Goal: Task Accomplishment & Management: Manage account settings

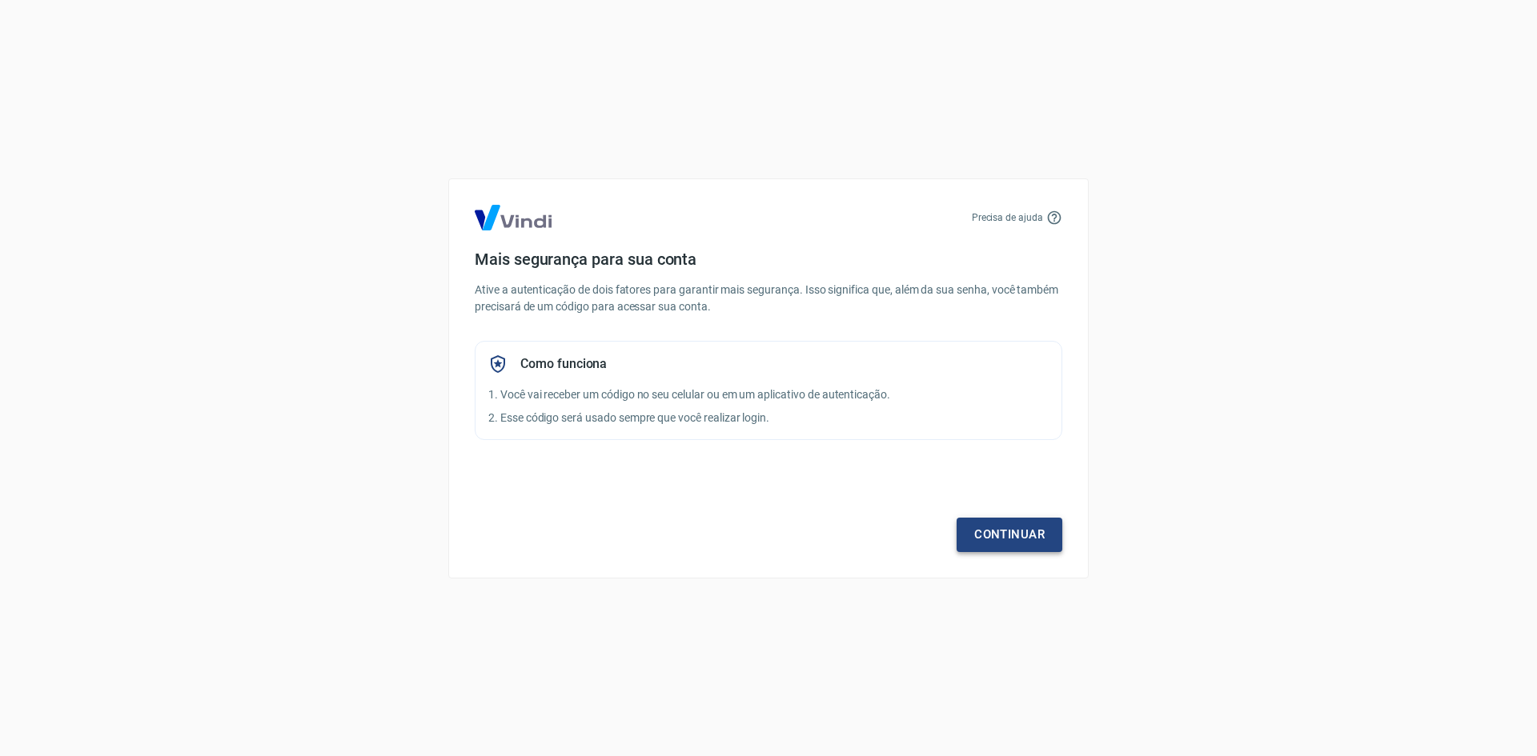
click at [1006, 525] on link "Continuar" at bounding box center [1009, 535] width 106 height 34
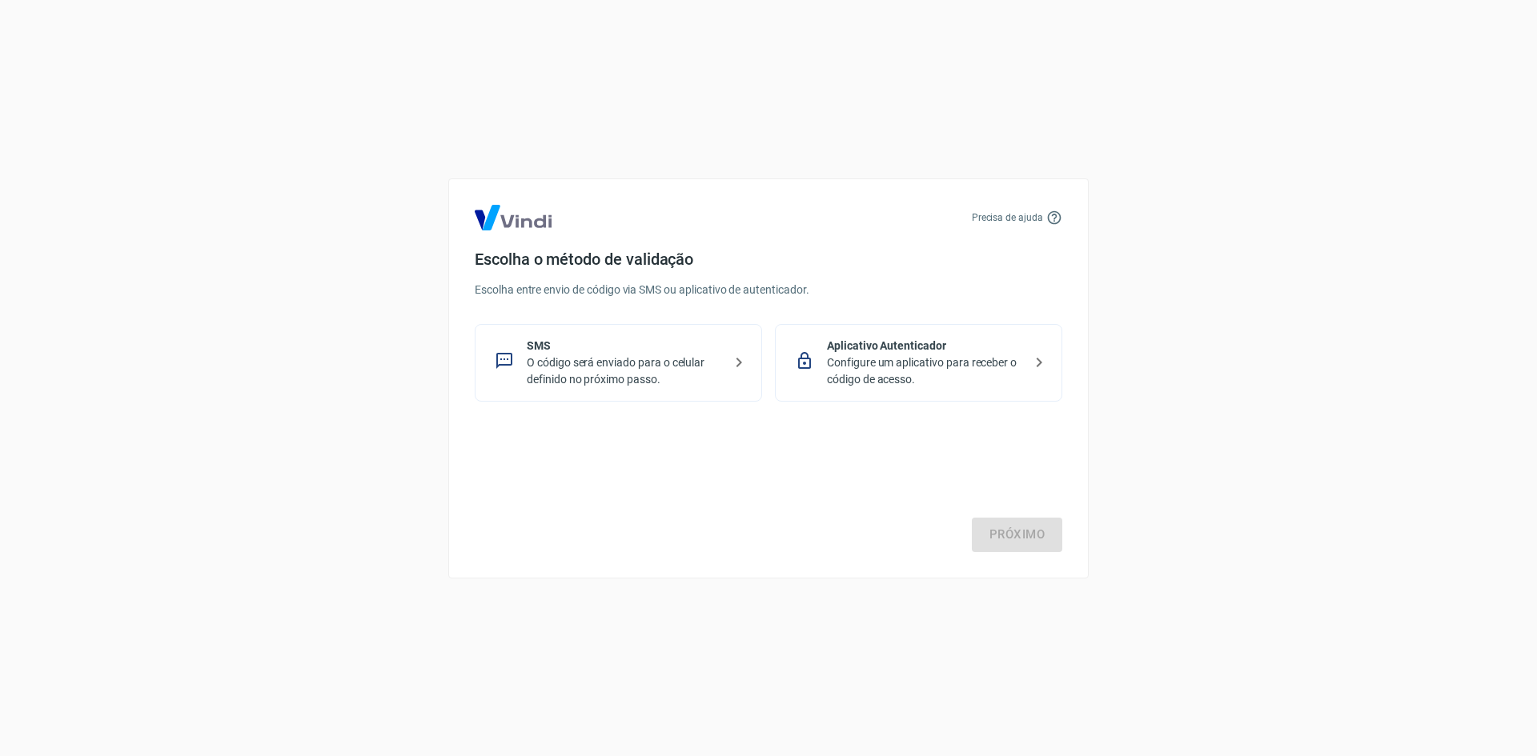
click at [687, 383] on p "O código será enviado para o celular definido no próximo passo." at bounding box center [625, 372] width 196 height 34
click at [961, 379] on p "Configure um aplicativo para receber o código de acesso." at bounding box center [925, 372] width 196 height 34
drag, startPoint x: 1109, startPoint y: 612, endPoint x: 1097, endPoint y: 621, distance: 14.9
drag, startPoint x: 1097, startPoint y: 621, endPoint x: 1046, endPoint y: 534, distance: 101.2
click at [1046, 534] on link "Próximo" at bounding box center [1017, 535] width 90 height 34
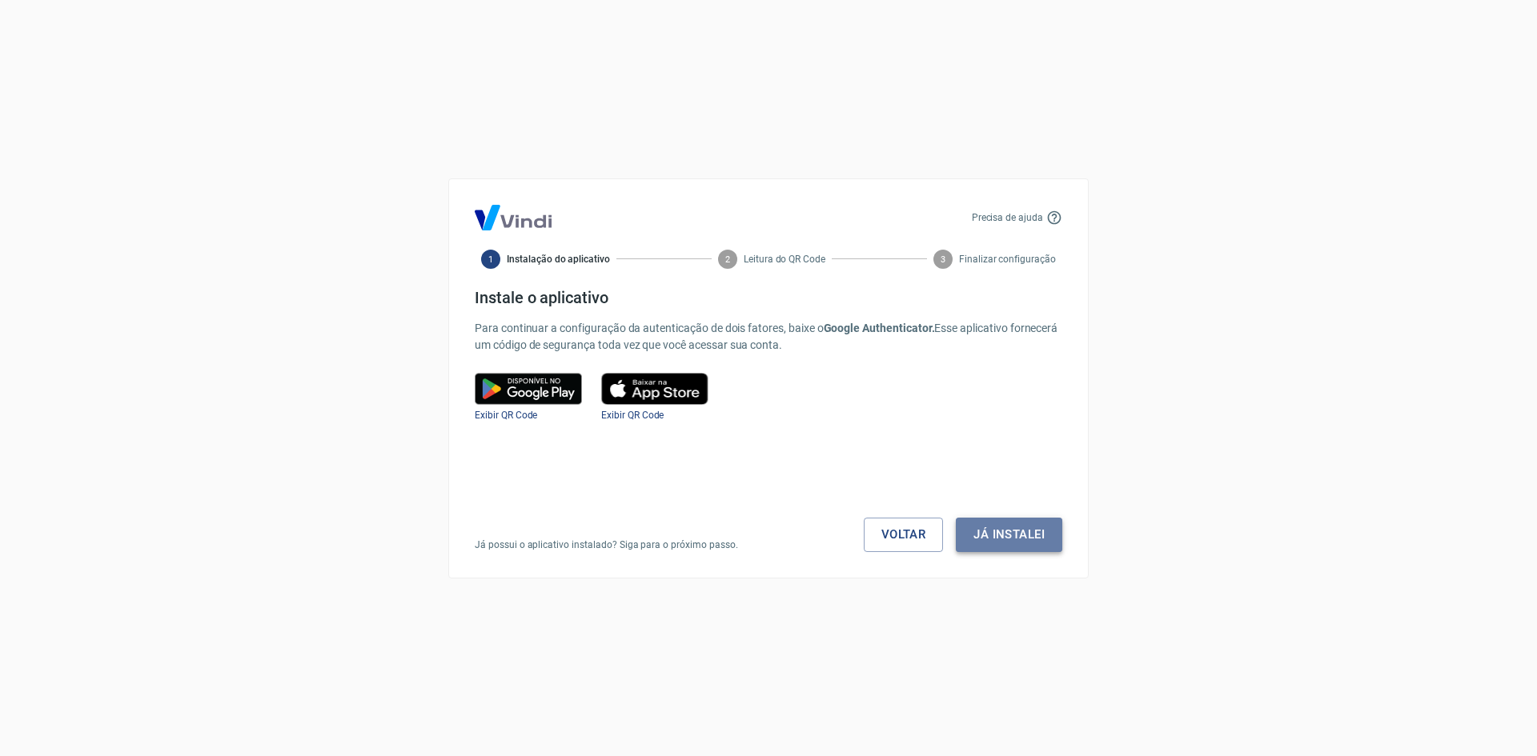
click at [1036, 531] on button "Já instalei" at bounding box center [1009, 535] width 106 height 34
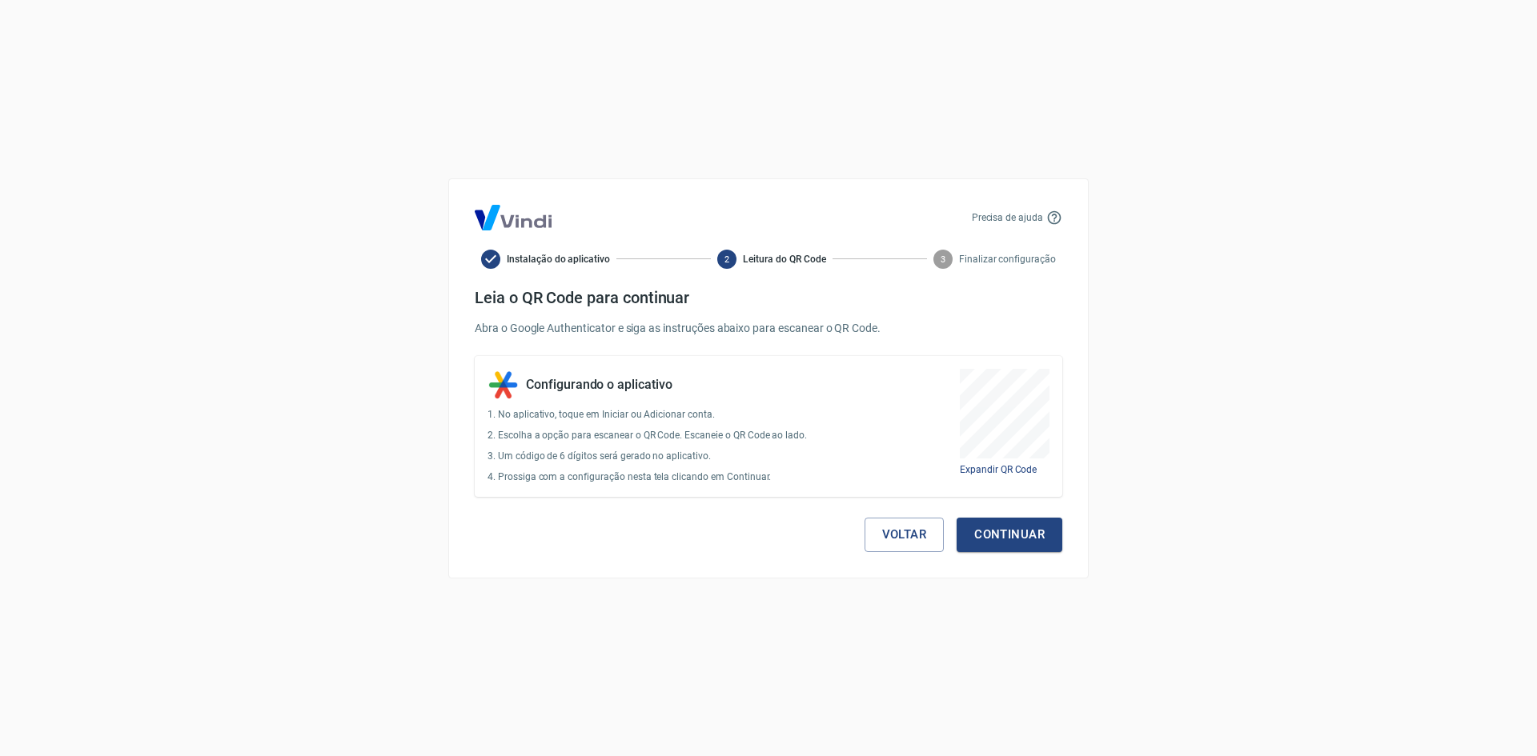
drag, startPoint x: 920, startPoint y: 332, endPoint x: 930, endPoint y: 326, distance: 11.5
drag, startPoint x: 930, startPoint y: 326, endPoint x: 527, endPoint y: 214, distance: 418.4
click at [523, 210] on img at bounding box center [513, 218] width 77 height 26
click at [898, 531] on button "Voltar" at bounding box center [904, 535] width 80 height 34
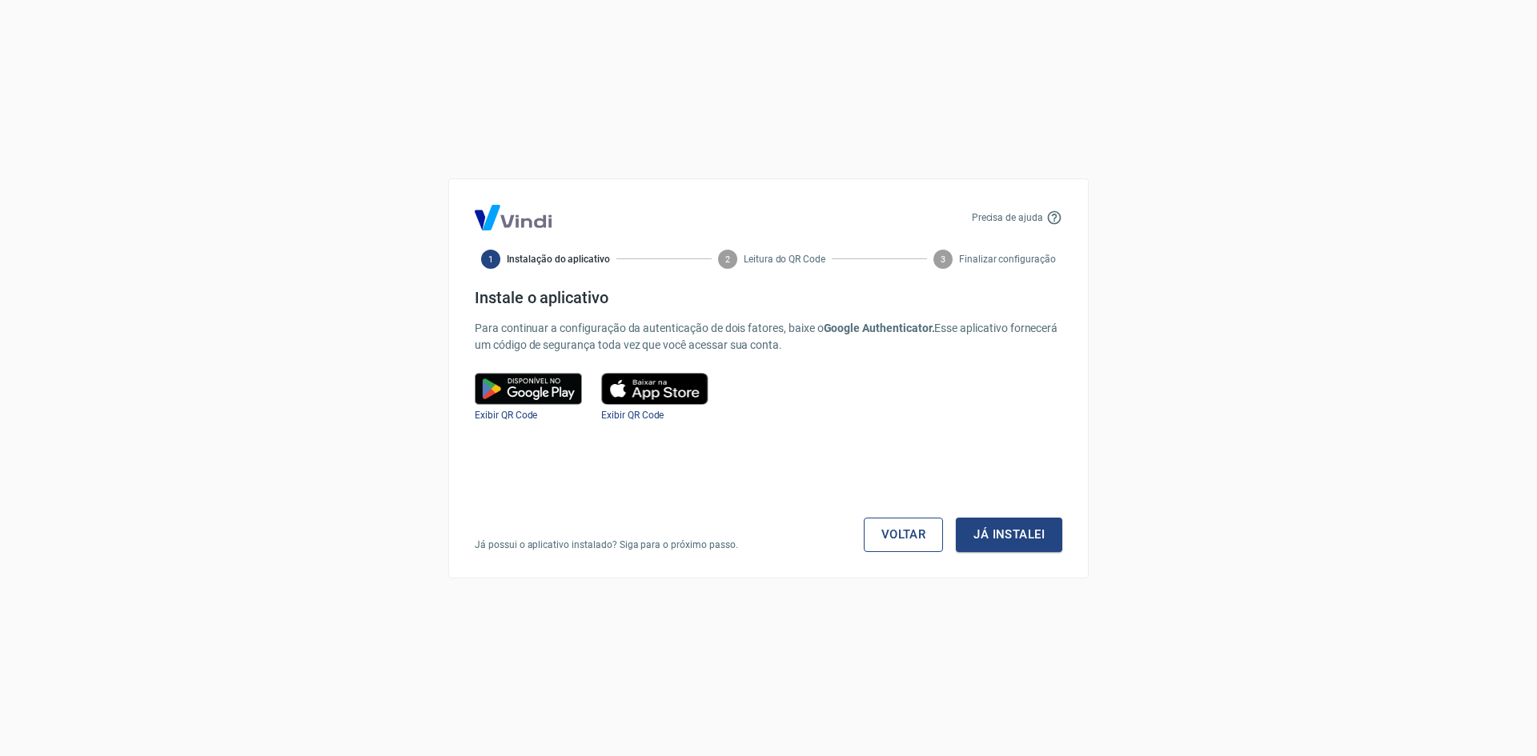
click at [892, 533] on link "Voltar" at bounding box center [903, 535] width 80 height 34
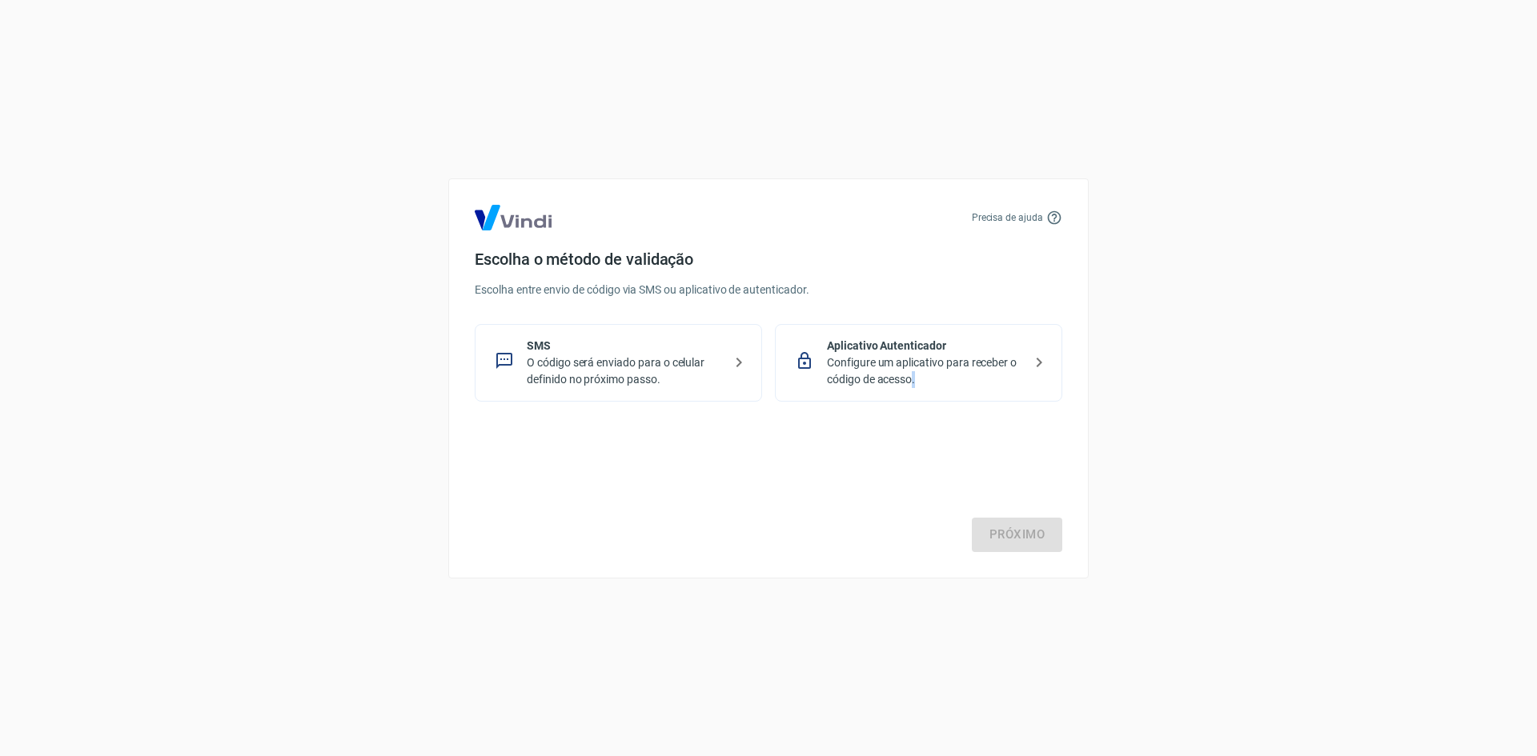
click at [892, 534] on div "Próximo" at bounding box center [768, 486] width 587 height 131
click at [696, 379] on p "O código será enviado para o celular definido no próximo passo." at bounding box center [625, 372] width 196 height 34
click at [1033, 539] on link "Próximo" at bounding box center [1017, 535] width 90 height 34
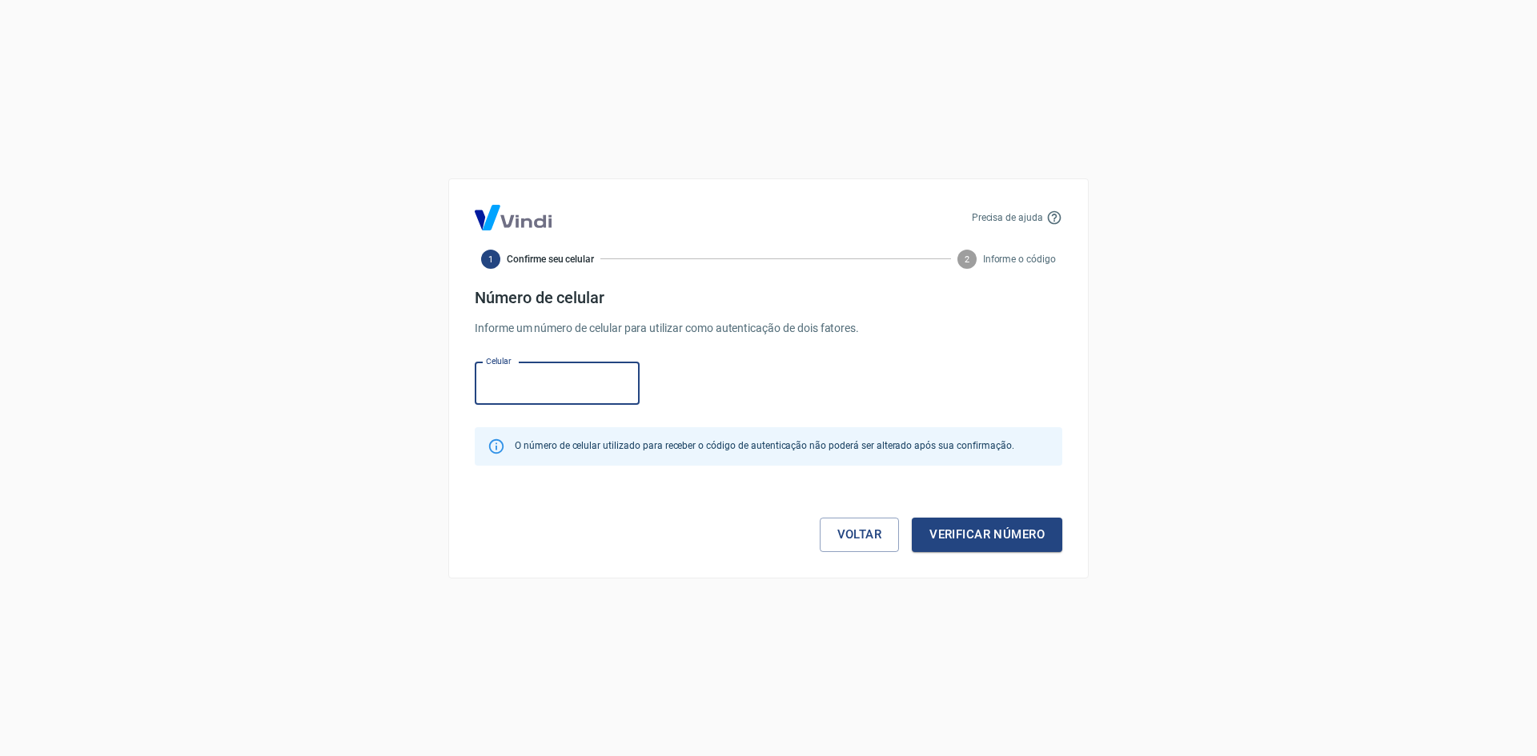
click at [529, 388] on input "Celular" at bounding box center [557, 384] width 165 height 42
type input "(15) 99285-3715"
click at [993, 533] on button "Verificar número" at bounding box center [986, 535] width 150 height 34
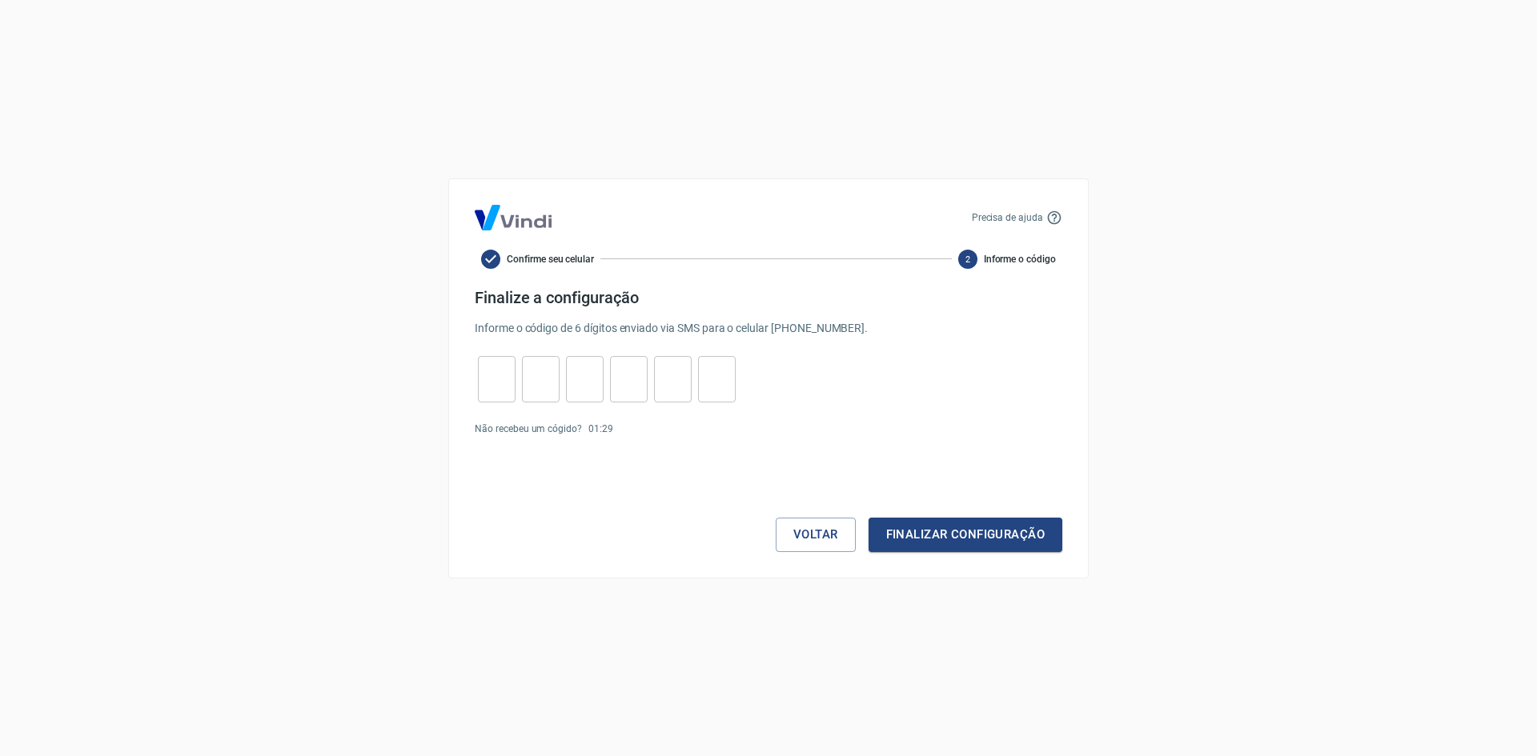
click at [491, 373] on input "tel" at bounding box center [497, 379] width 38 height 34
type input "8"
type input "3"
type input "1"
type input "7"
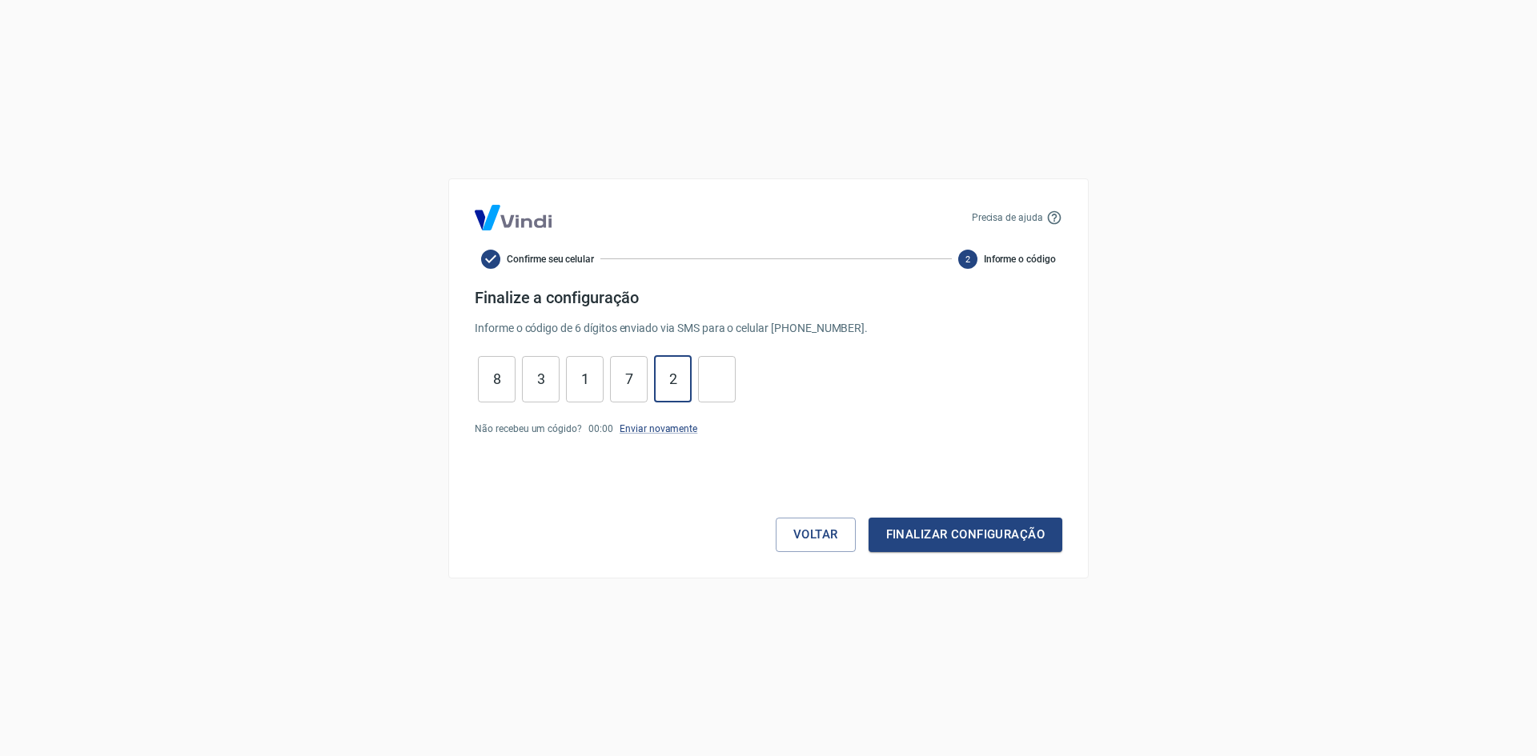
type input "2"
click at [868, 518] on button "Finalizar configuração" at bounding box center [965, 535] width 194 height 34
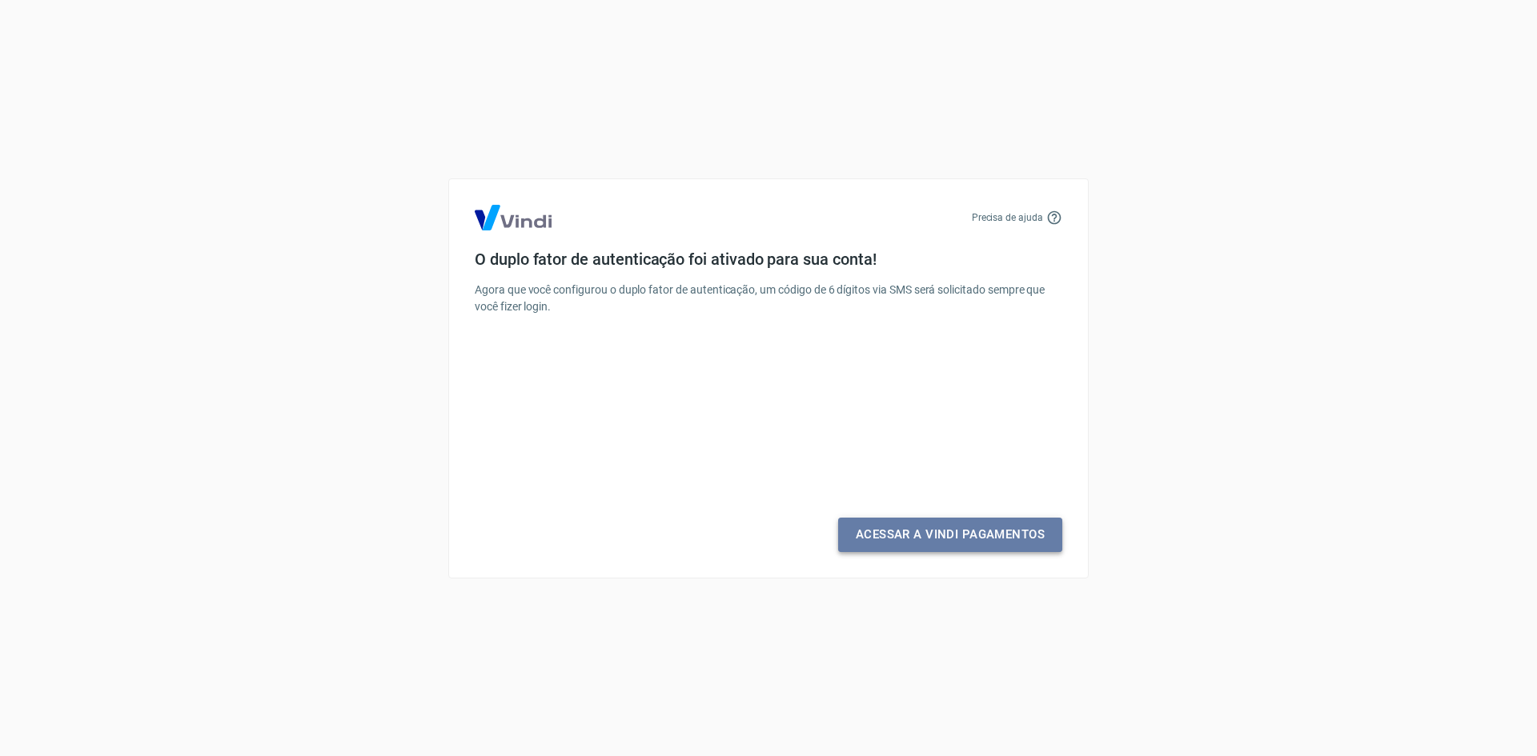
click at [979, 533] on link "Acessar a Vindi Pagamentos" at bounding box center [950, 535] width 224 height 34
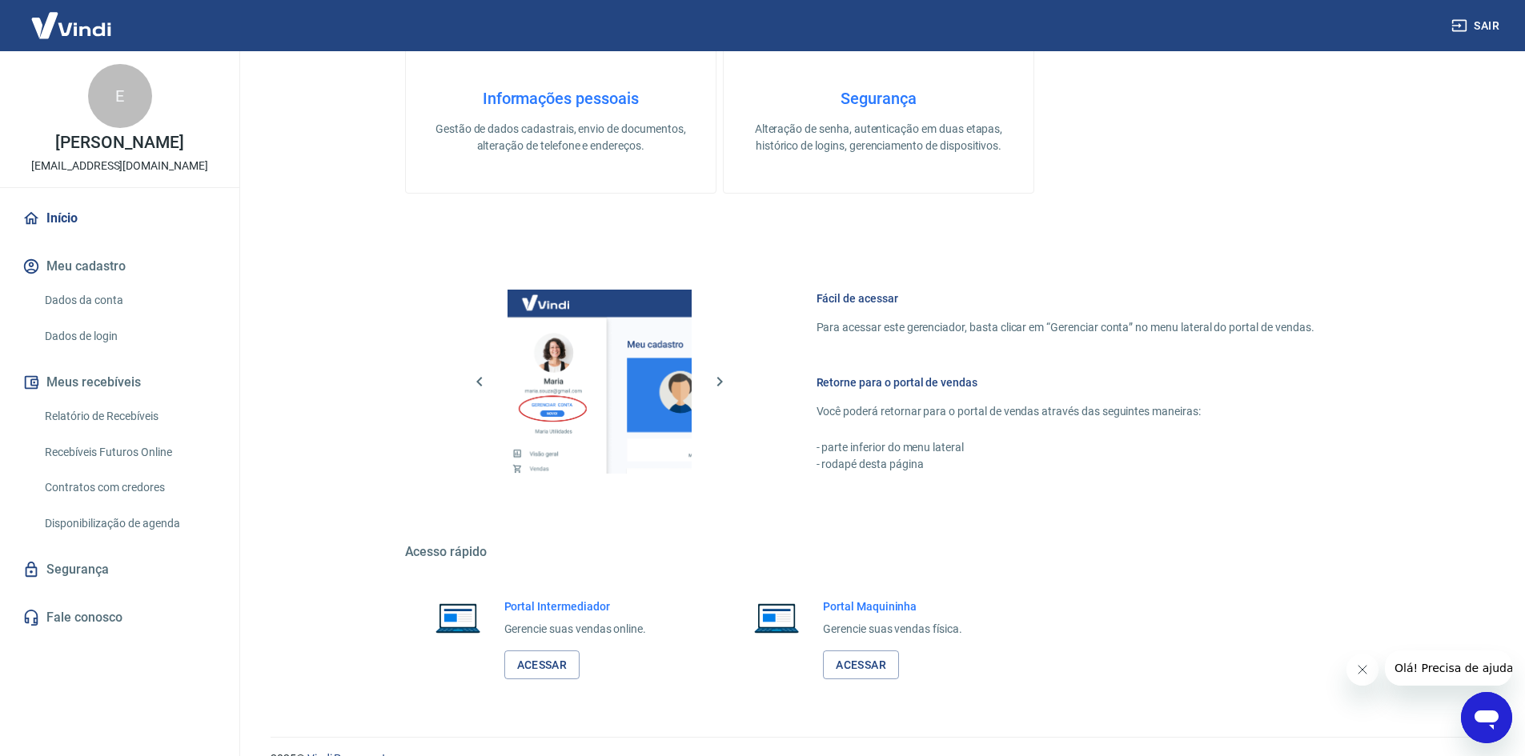
scroll to position [775, 0]
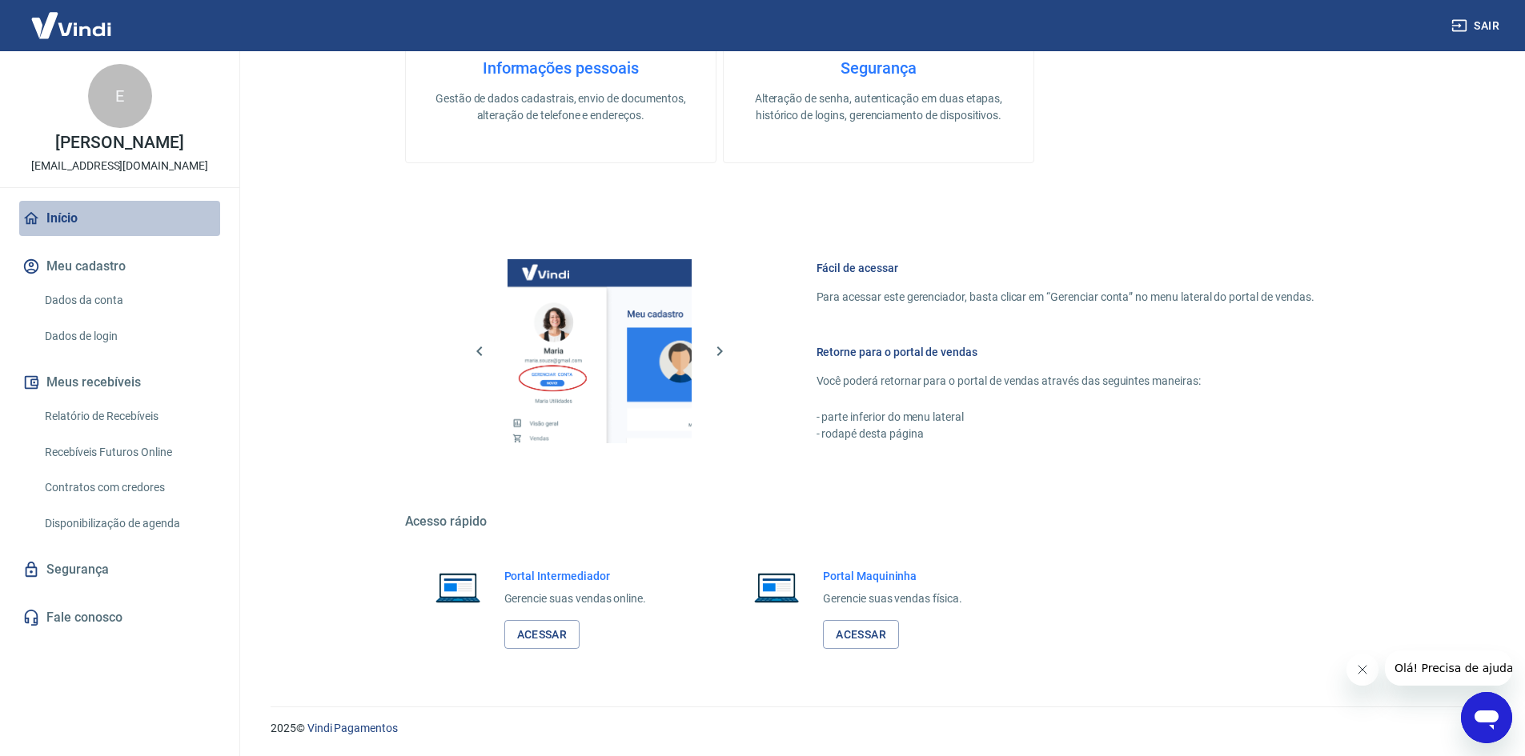
click at [70, 223] on link "Início" at bounding box center [119, 218] width 201 height 35
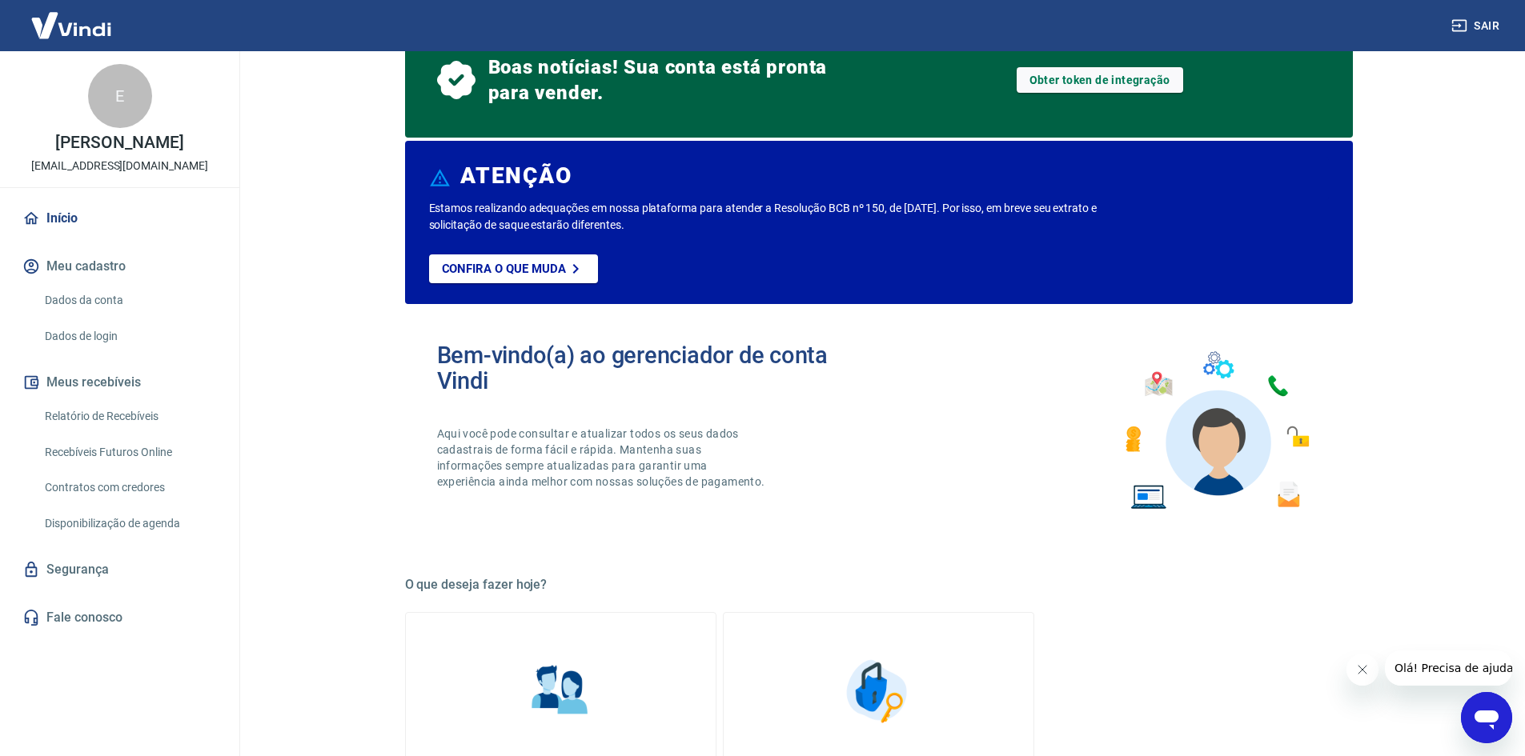
scroll to position [0, 0]
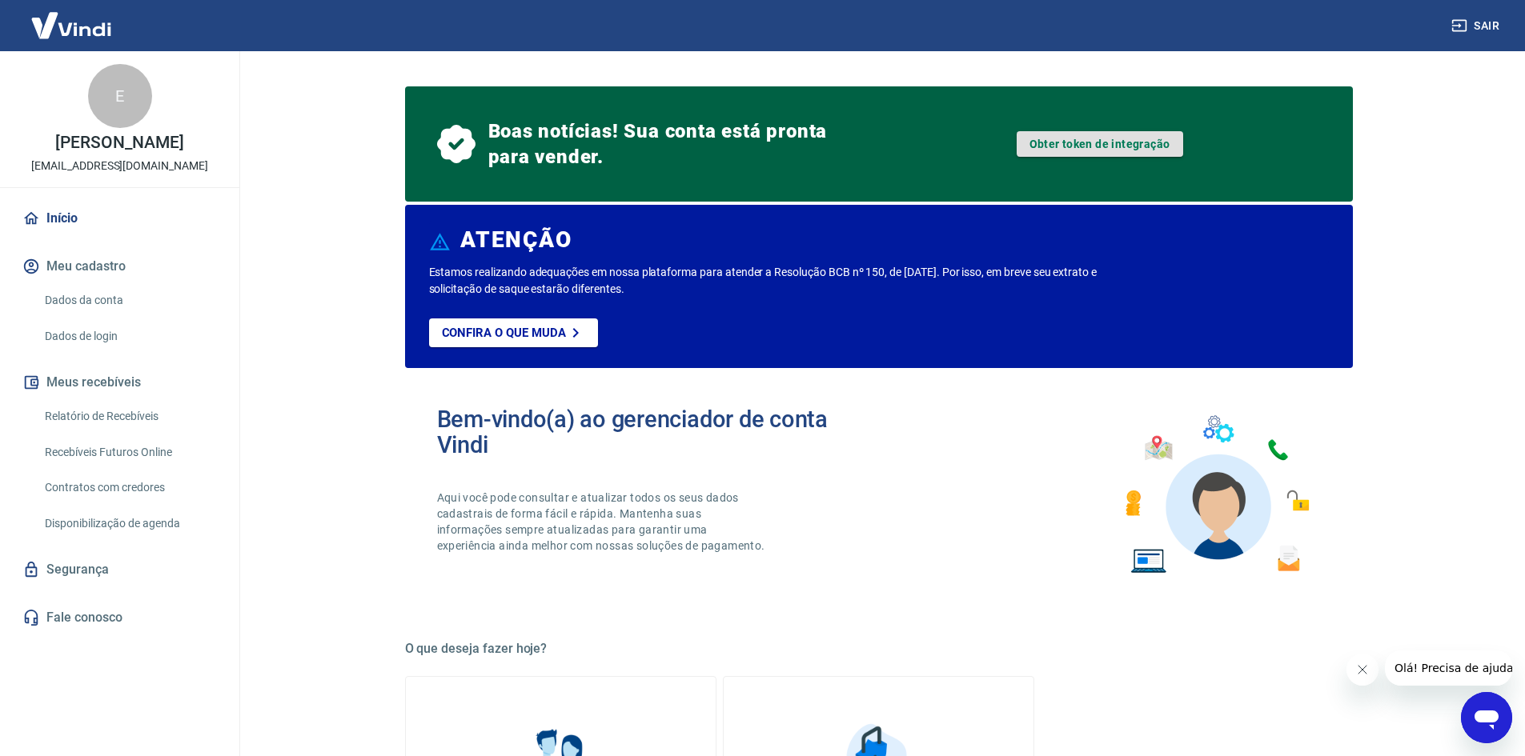
click at [1059, 146] on link "Obter token de integração" at bounding box center [1099, 144] width 166 height 26
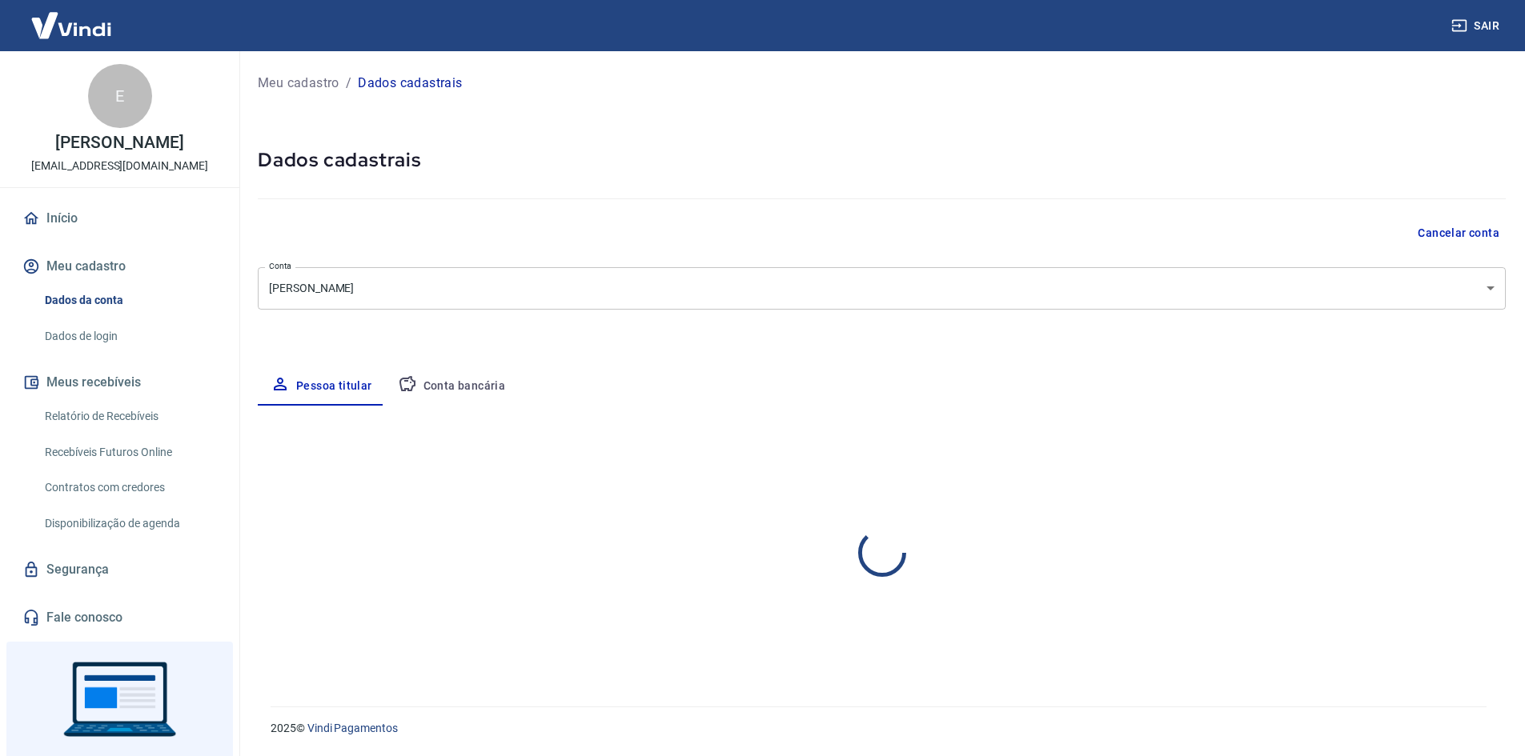
select select "SP"
select select "business"
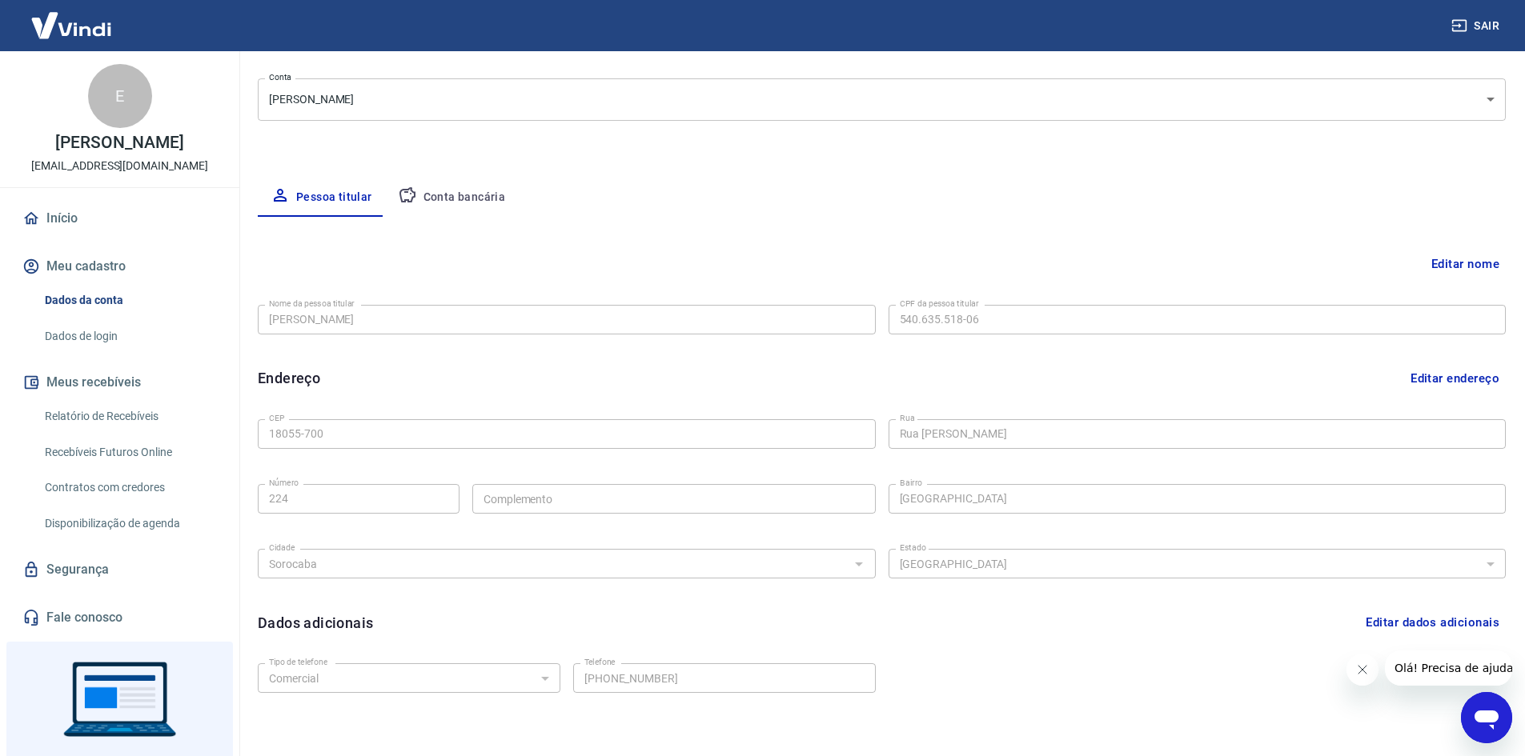
scroll to position [188, 0]
click at [439, 204] on button "Conta bancária" at bounding box center [452, 198] width 134 height 38
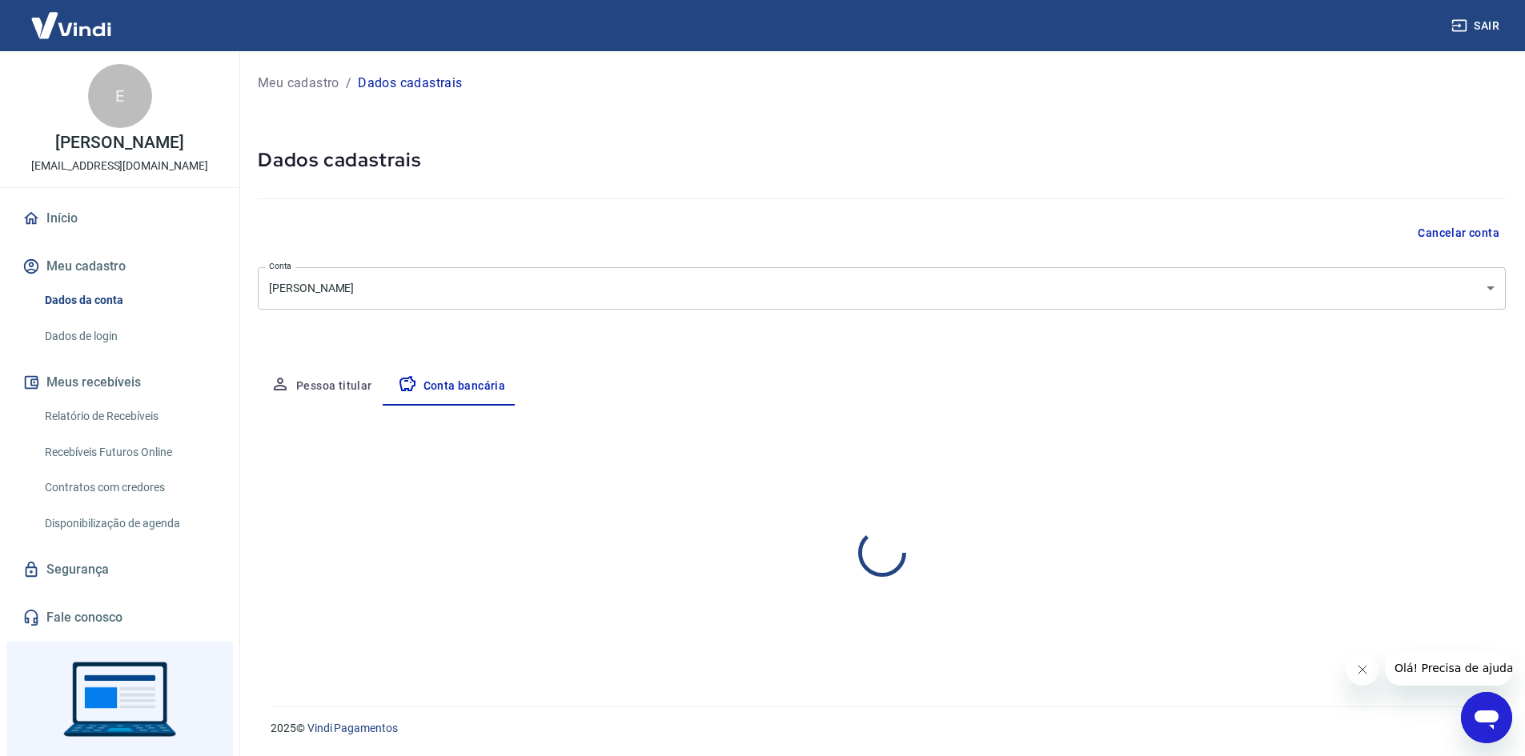
scroll to position [0, 0]
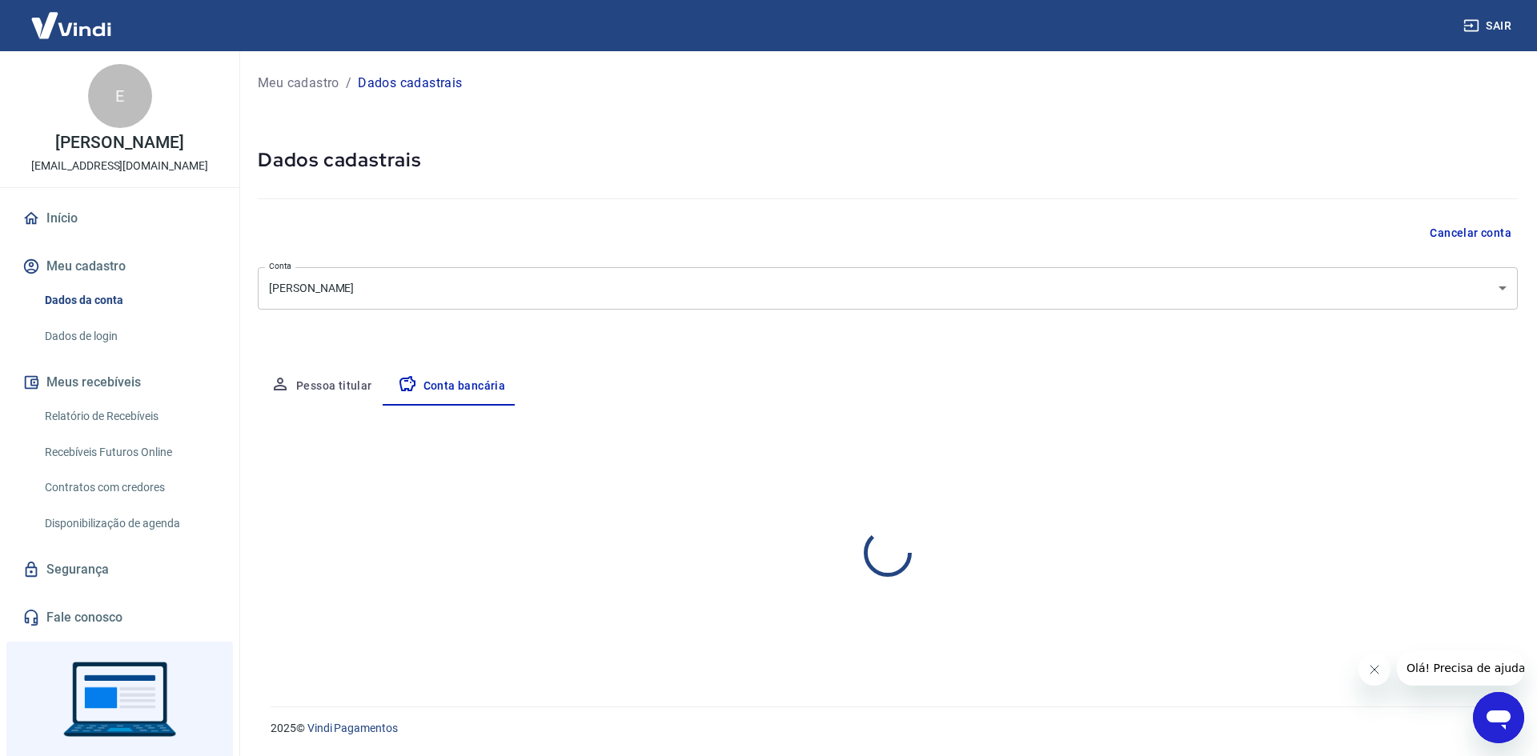
select select "1"
click at [1472, 459] on button "Editar conta bancária" at bounding box center [1451, 453] width 134 height 30
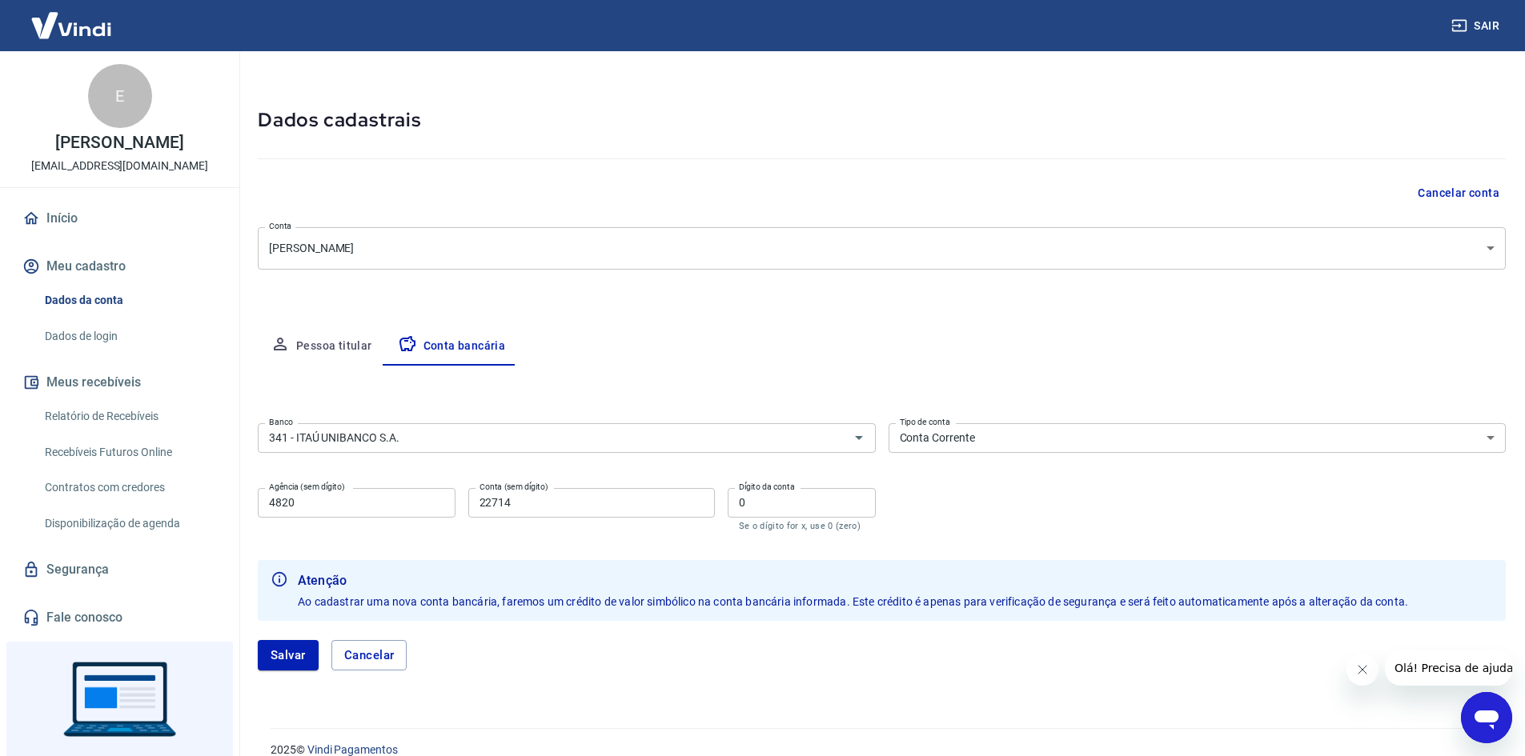
scroll to position [62, 0]
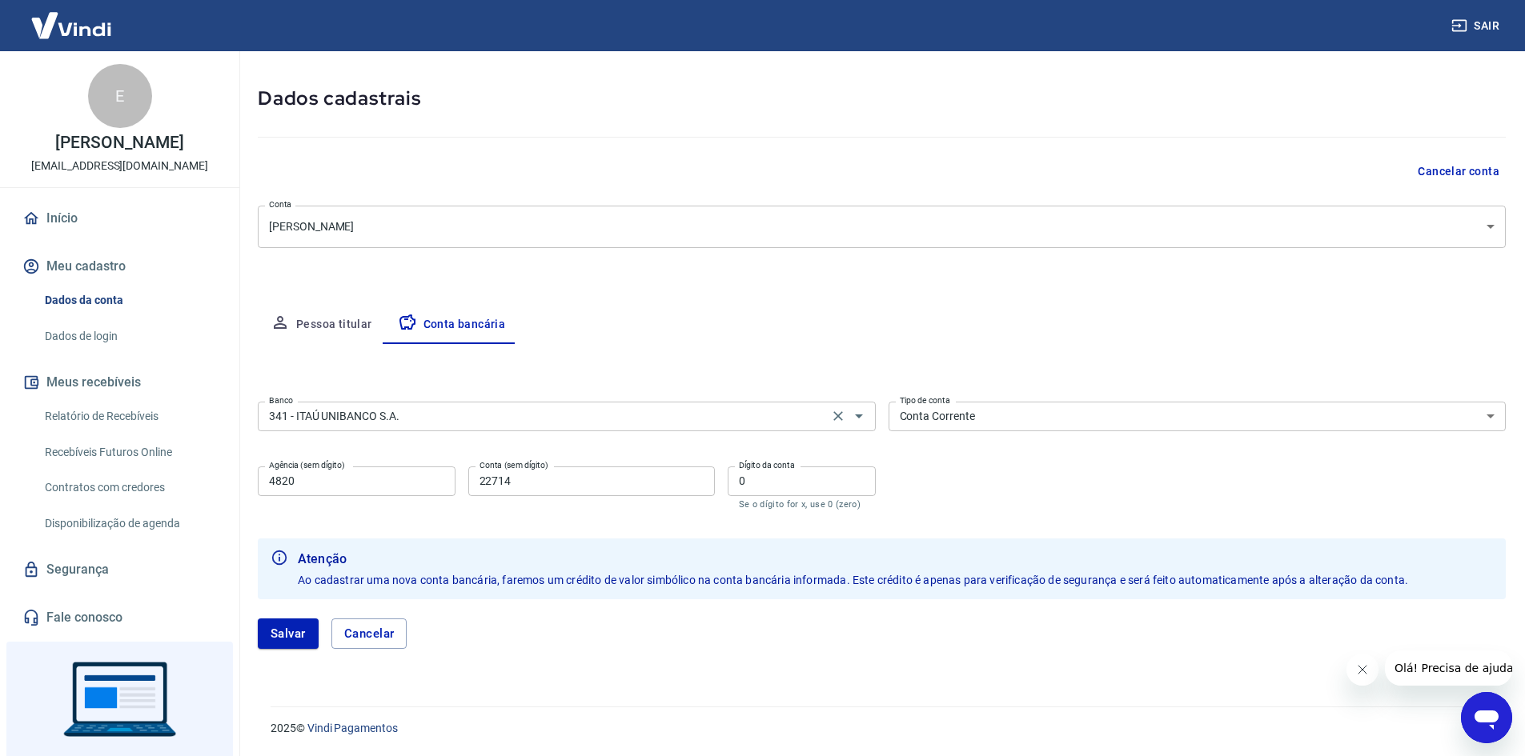
click at [471, 423] on input "341 - ITAÚ UNIBANCO S.A." at bounding box center [542, 417] width 561 height 20
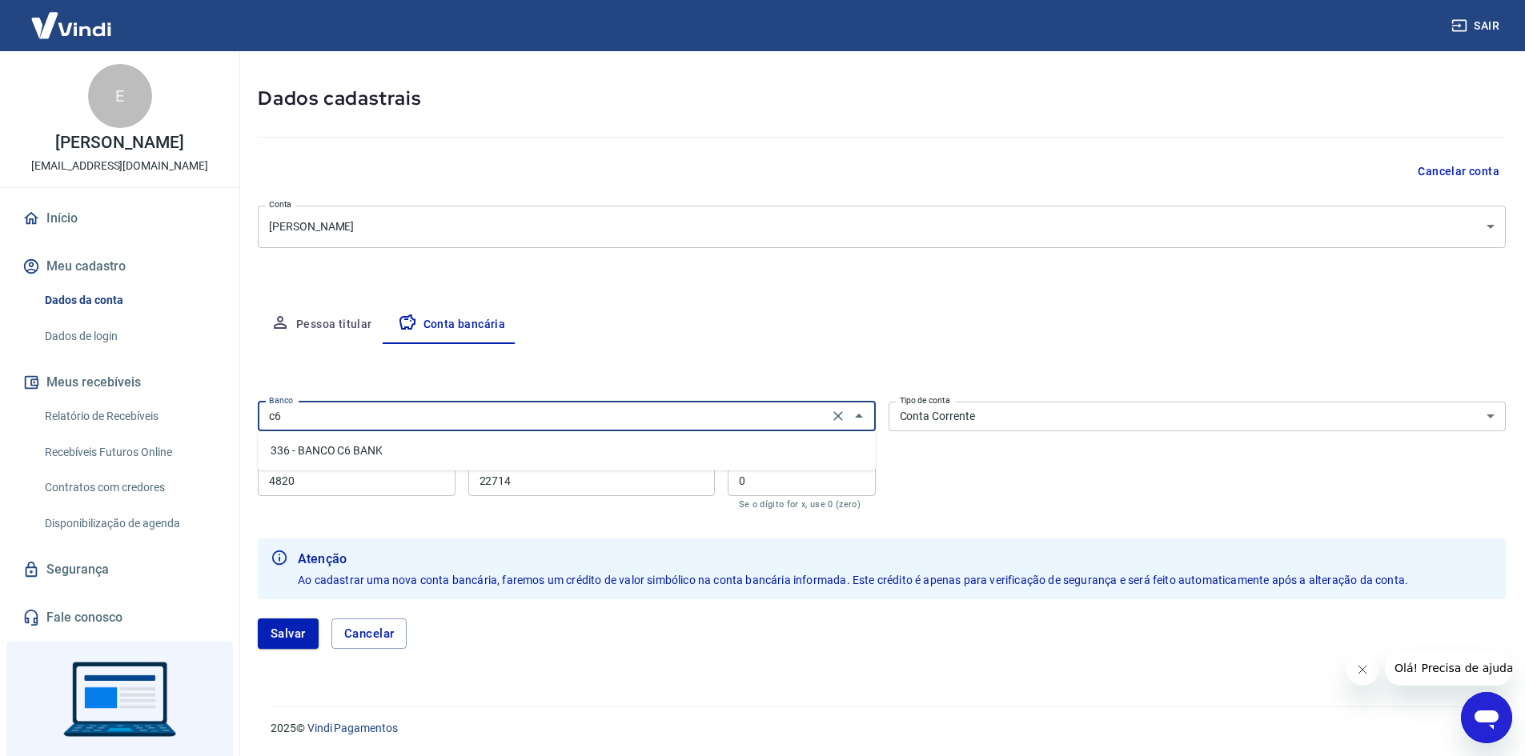
scroll to position [0, 0]
click at [419, 451] on li "336 - BANCO C6 BANK" at bounding box center [567, 451] width 618 height 26
type input "336 - BANCO C6 BANK"
click at [1004, 423] on select "Conta Corrente Conta Poupança" at bounding box center [1197, 417] width 618 height 30
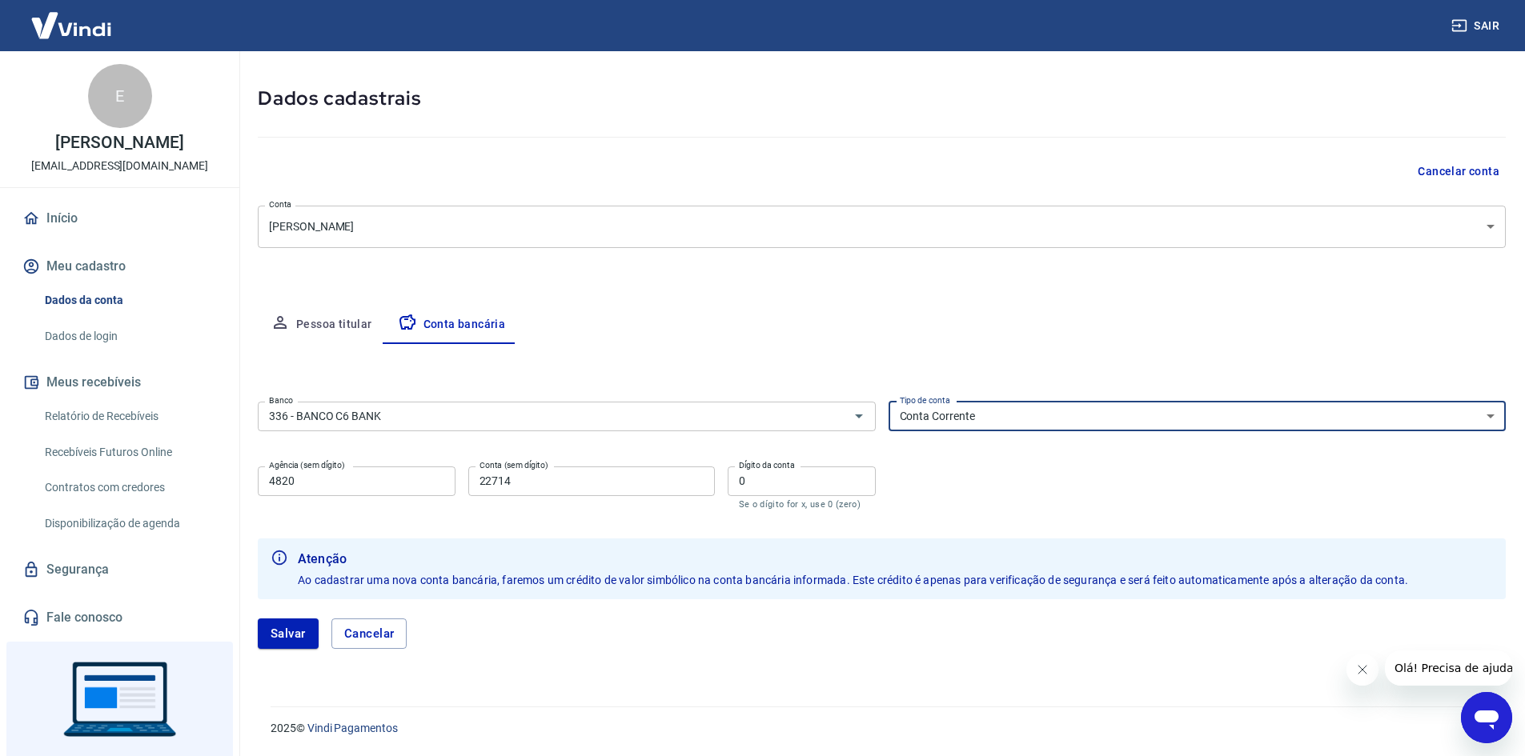
click at [888, 402] on select "Conta Corrente Conta Poupança" at bounding box center [1197, 417] width 618 height 30
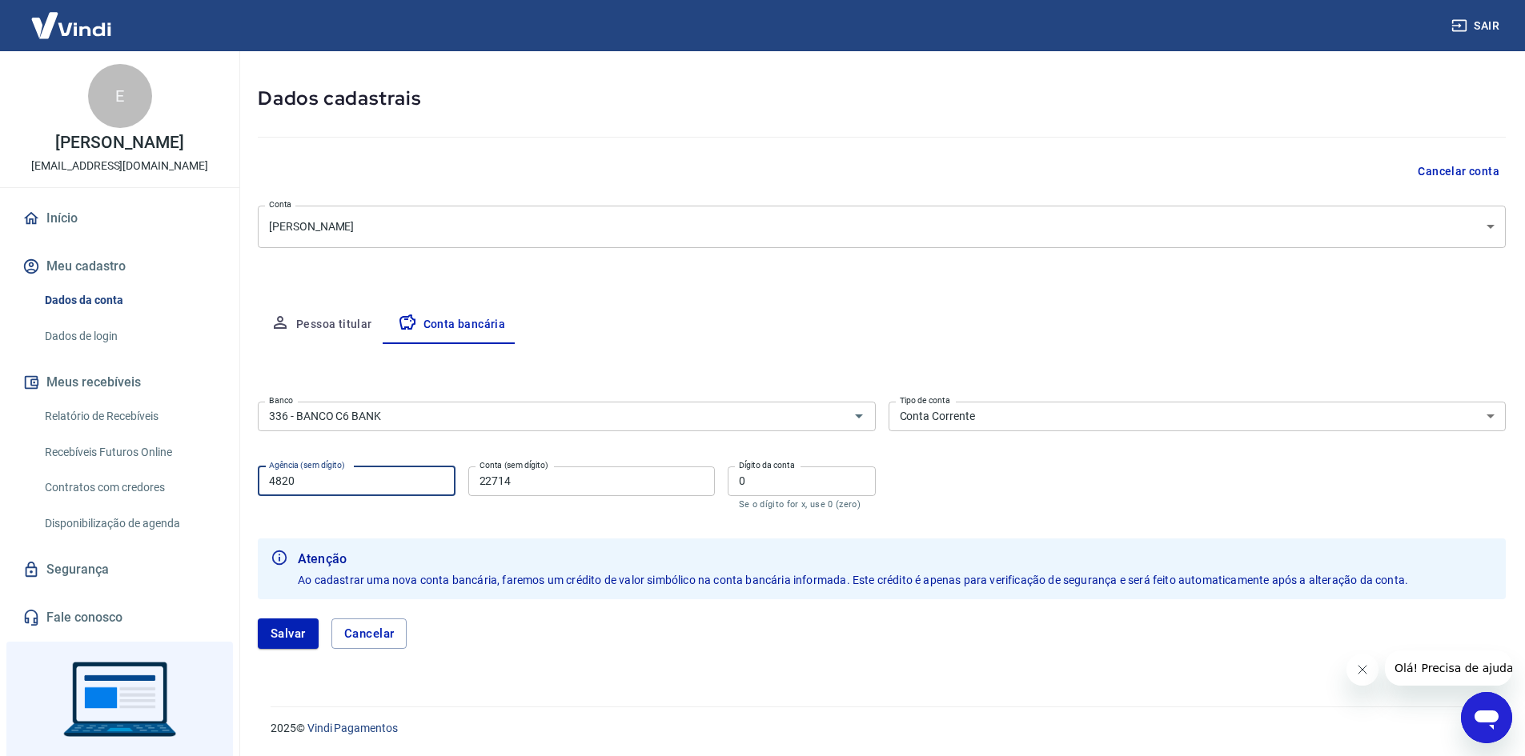
drag, startPoint x: 339, startPoint y: 487, endPoint x: 218, endPoint y: 510, distance: 122.9
click at [220, 510] on div "Sair E Emilly Pereira de Almeida didiprovency@gmail.com Início Meu cadastro Dad…" at bounding box center [762, 316] width 1525 height 756
click at [219, 510] on div "Início Meu cadastro Dados da conta Dados de login Meus recebíveis Relatório de …" at bounding box center [119, 418] width 239 height 435
click at [345, 495] on input "4820" at bounding box center [357, 482] width 198 height 30
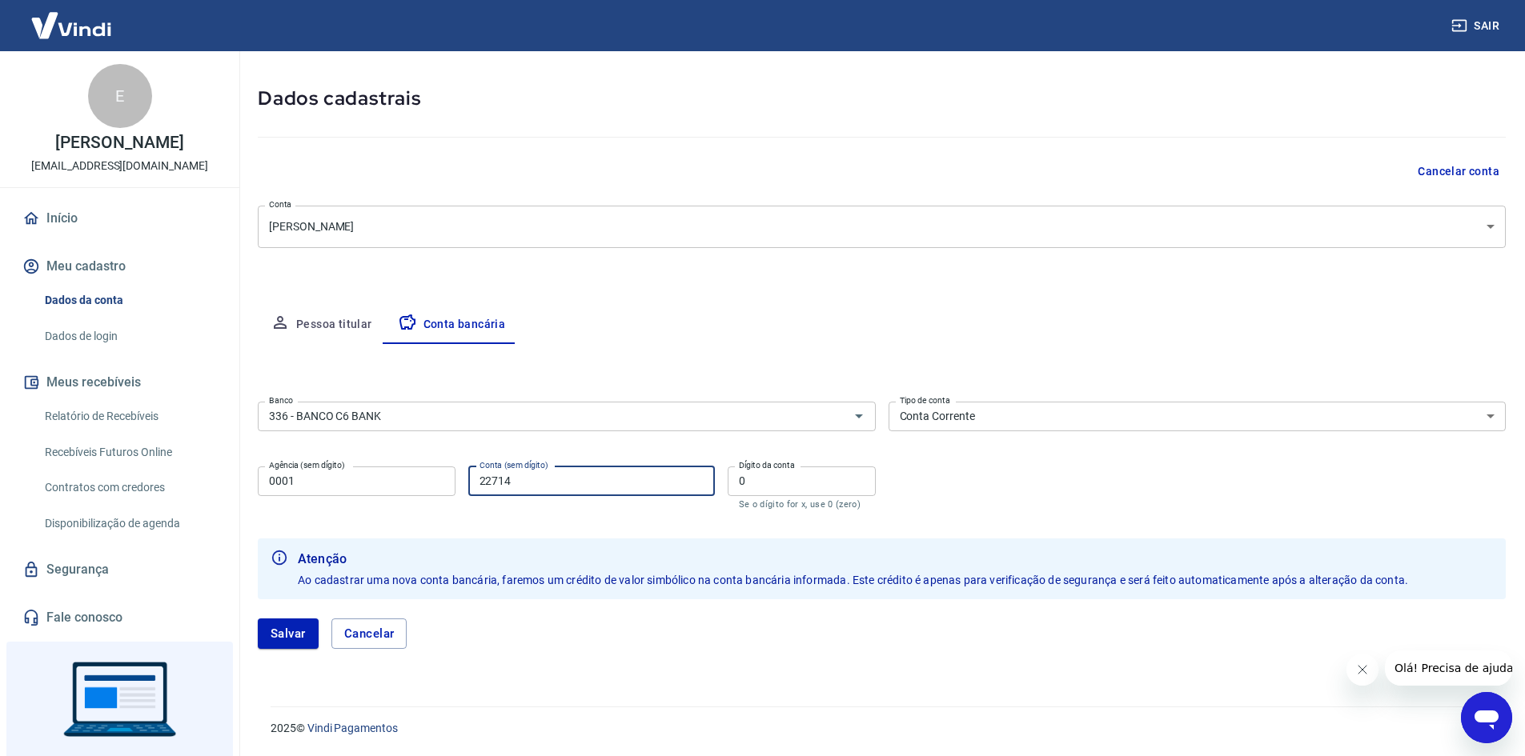
drag, startPoint x: 549, startPoint y: 487, endPoint x: 460, endPoint y: 490, distance: 88.9
click at [460, 489] on div "Agência (sem dígito) 0001 Agência (sem dígito) Conta (sem dígito) 22714 Conta (…" at bounding box center [567, 486] width 618 height 53
type input "4"
type input "0001"
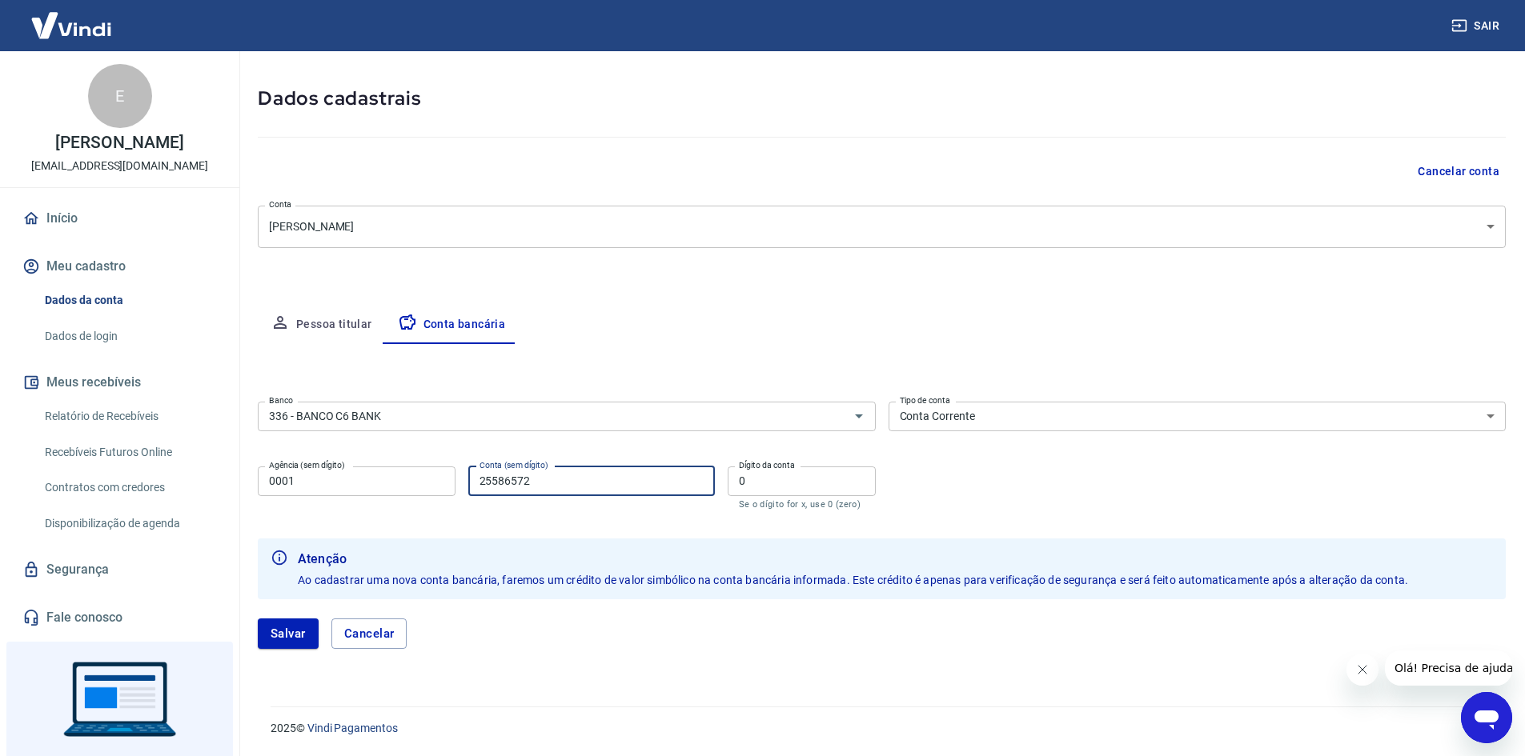
type input "25586572"
type input "4"
click at [285, 634] on button "Salvar" at bounding box center [288, 634] width 61 height 30
click at [285, 634] on div "Salvar Cancelar" at bounding box center [882, 634] width 1248 height 30
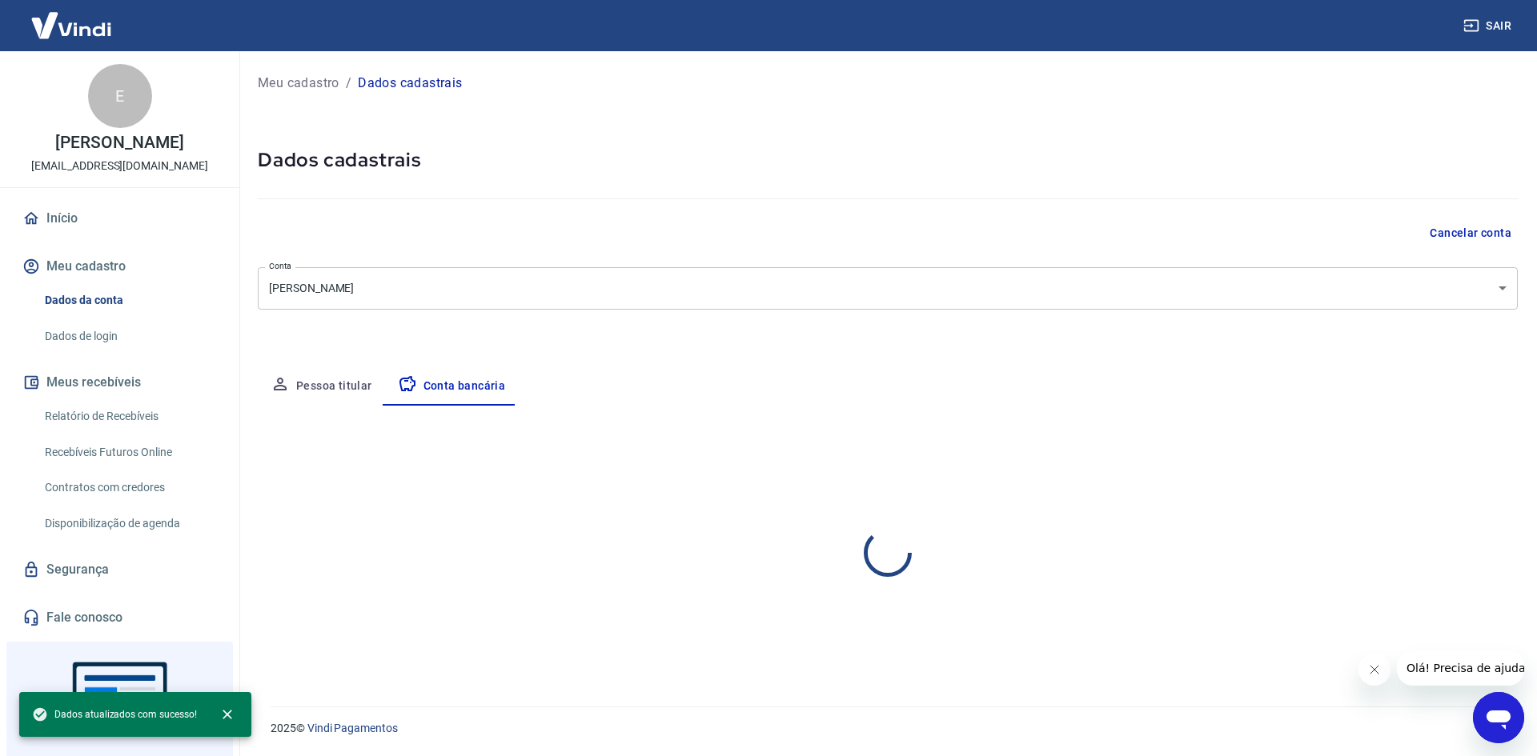
select select "1"
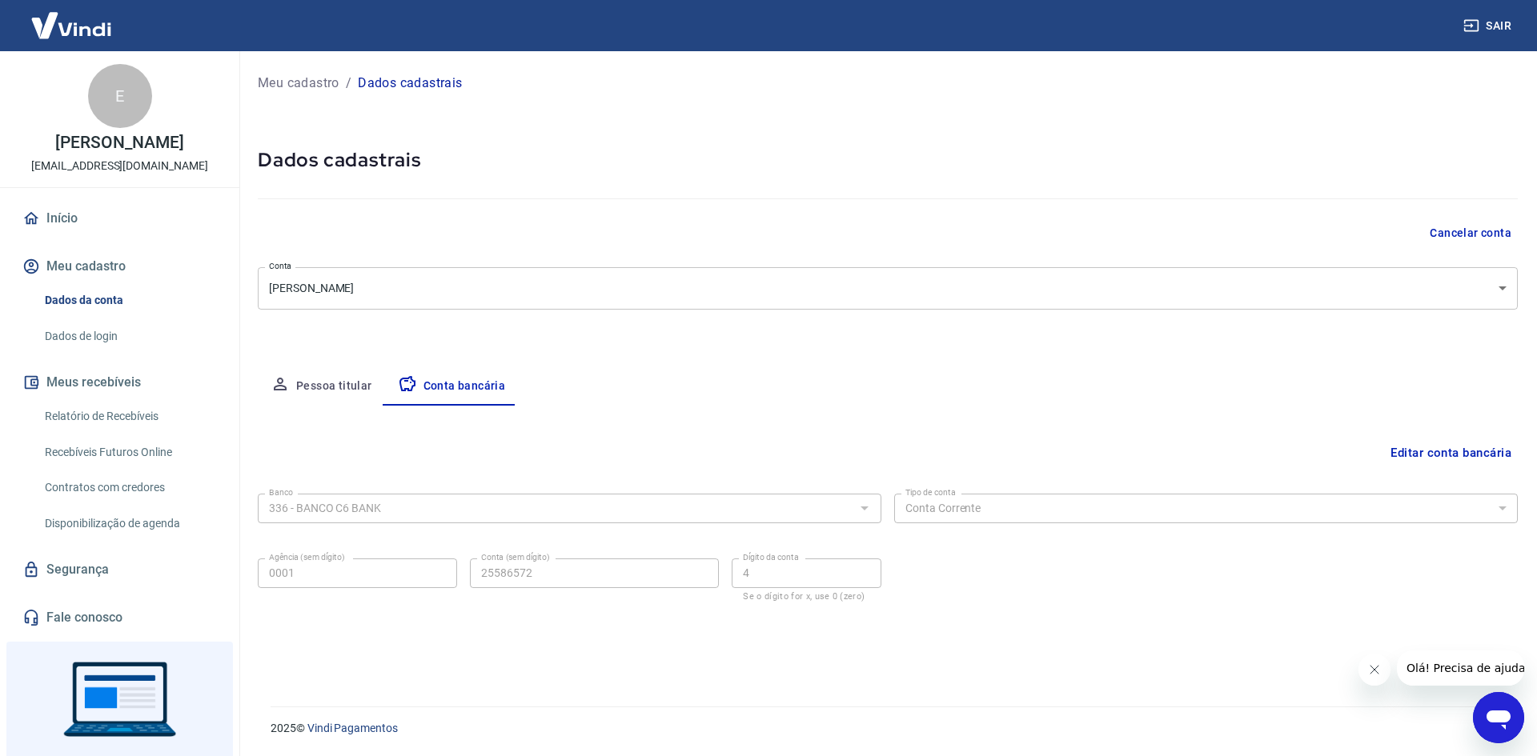
click at [304, 381] on button "Pessoa titular" at bounding box center [321, 386] width 127 height 38
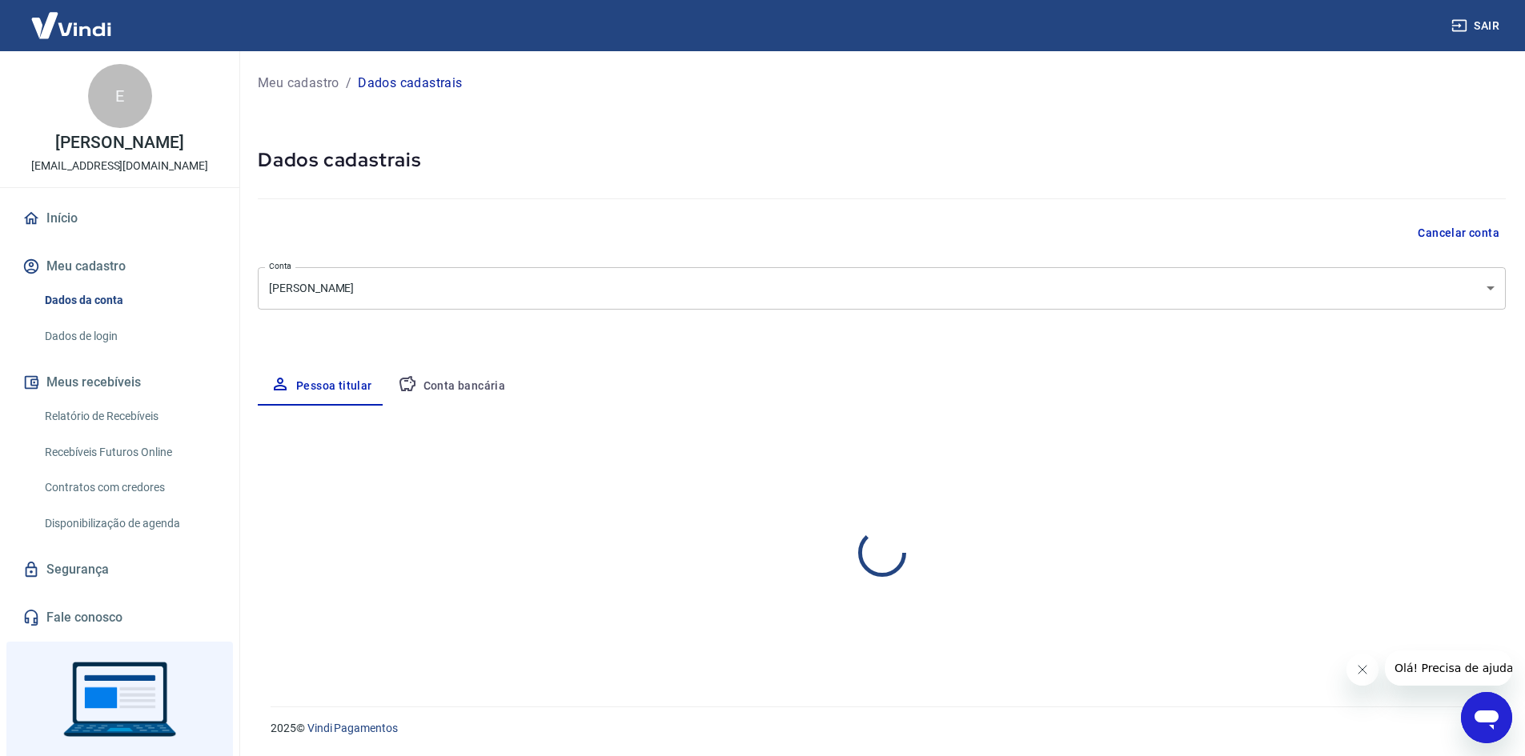
select select "SP"
select select "business"
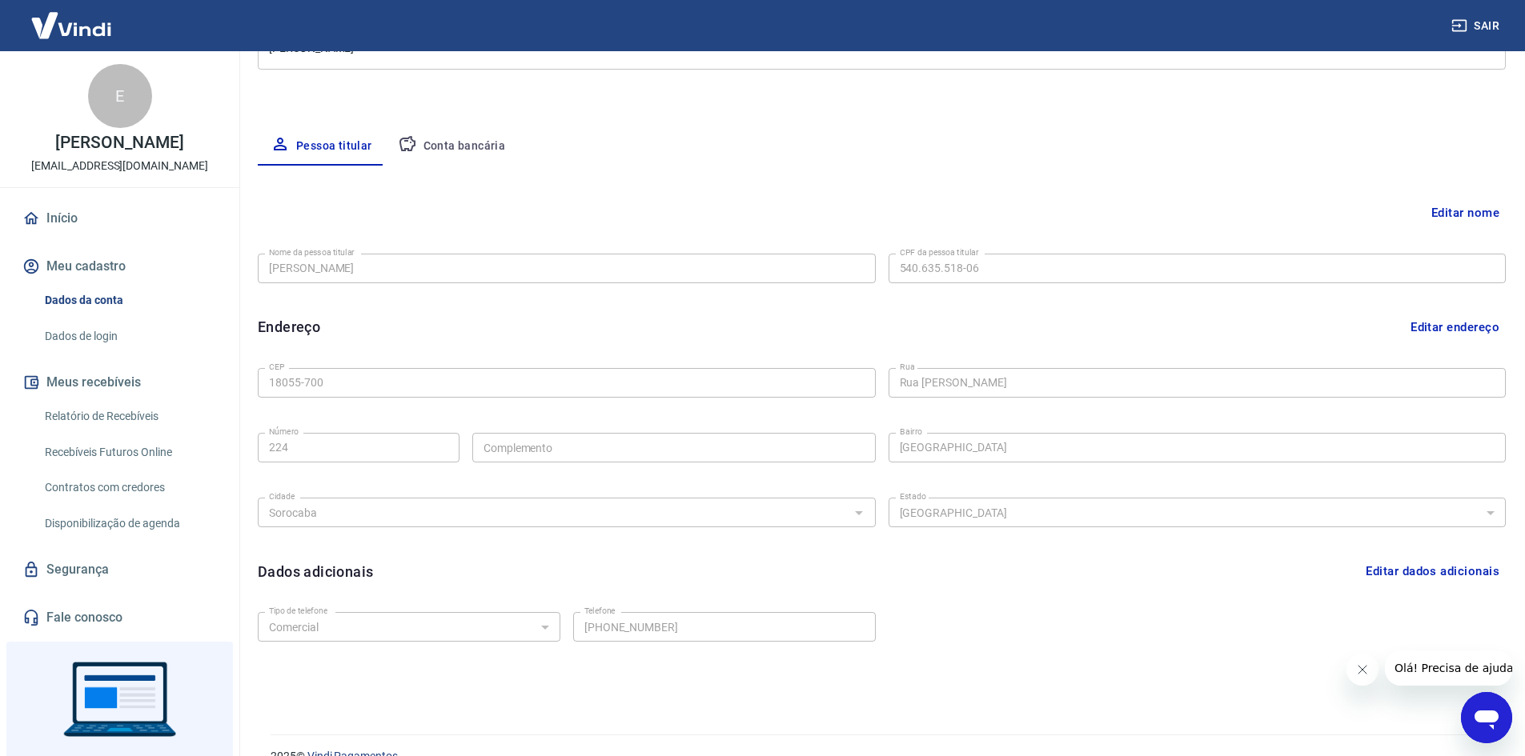
scroll to position [268, 0]
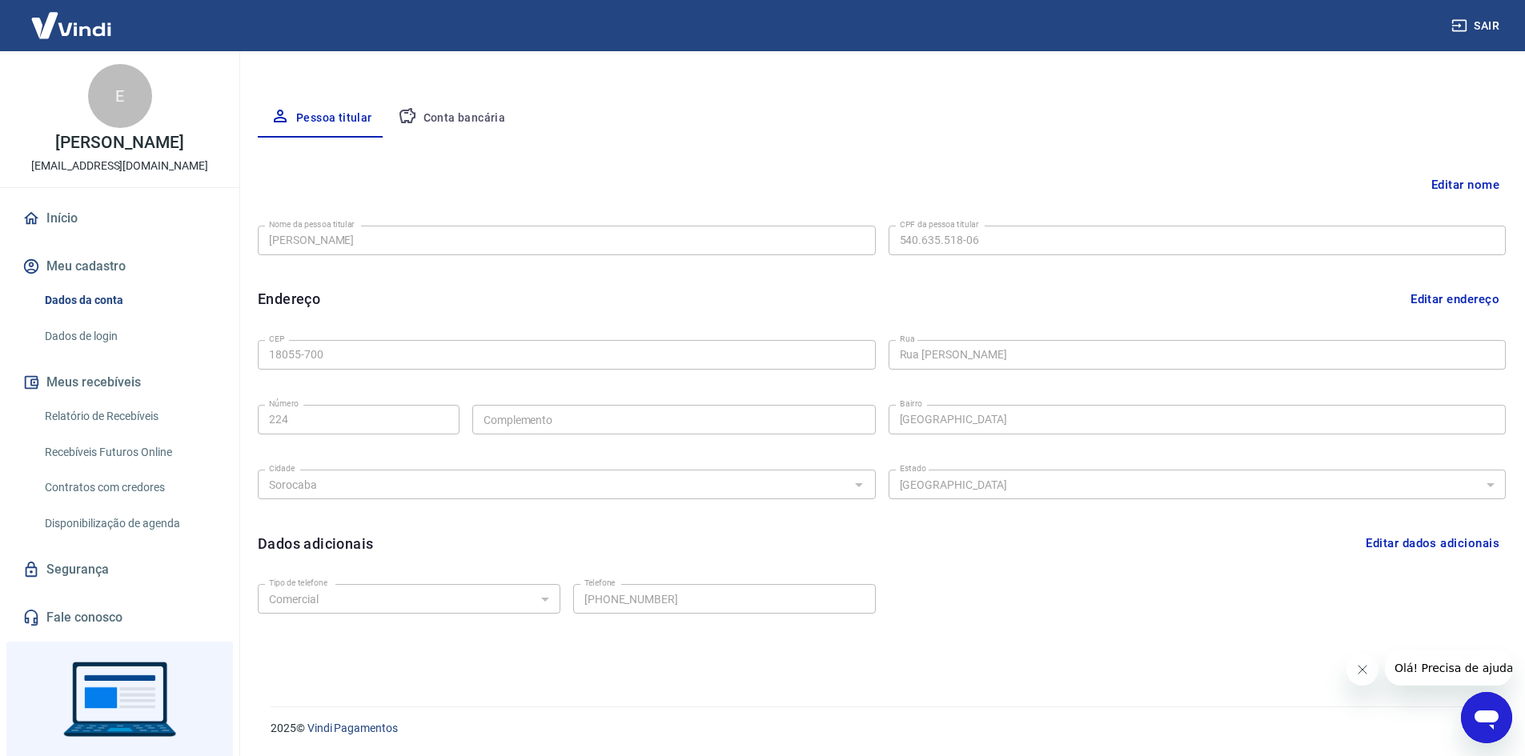
click at [483, 114] on button "Conta bancária" at bounding box center [452, 118] width 134 height 38
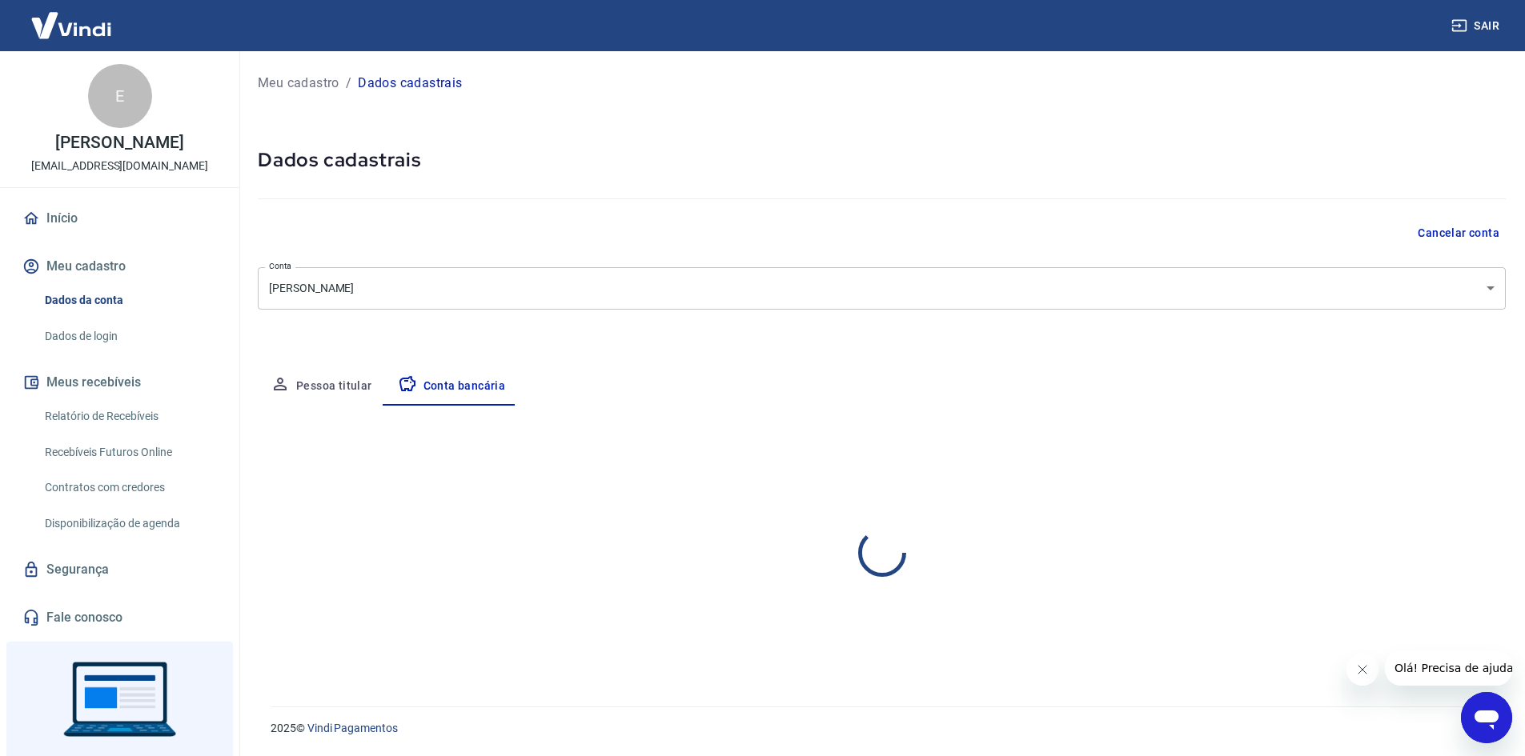
scroll to position [0, 0]
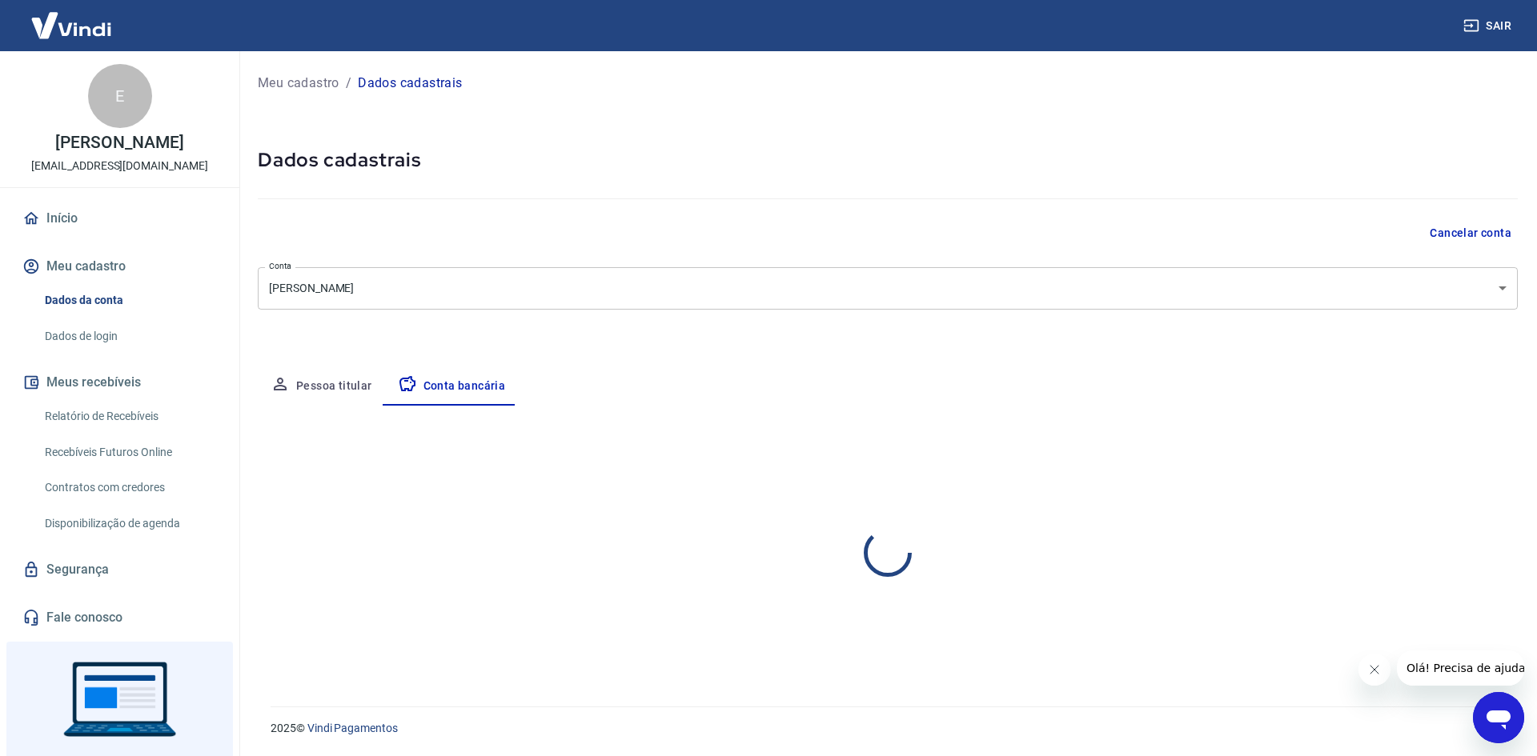
select select "1"
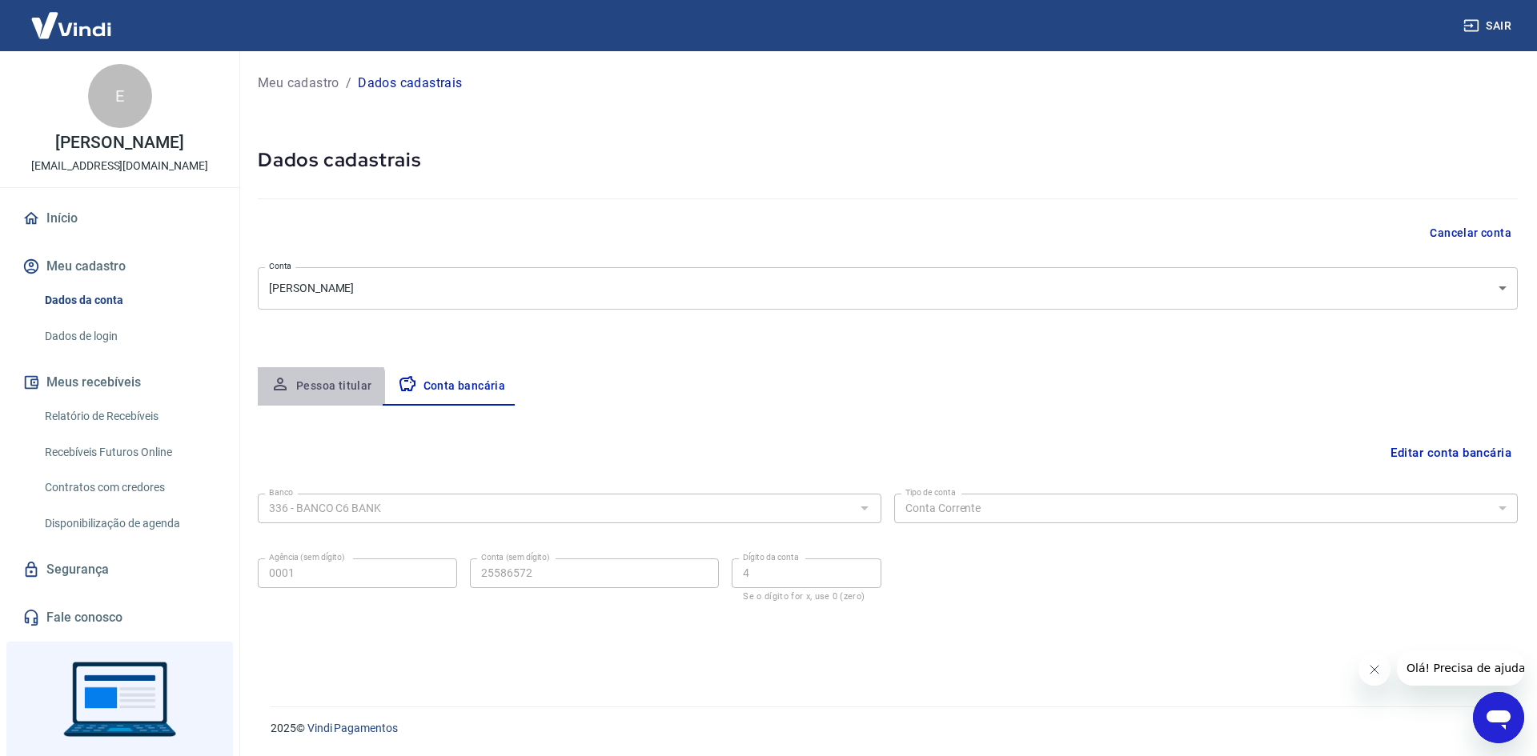
click at [299, 395] on button "Pessoa titular" at bounding box center [321, 386] width 127 height 38
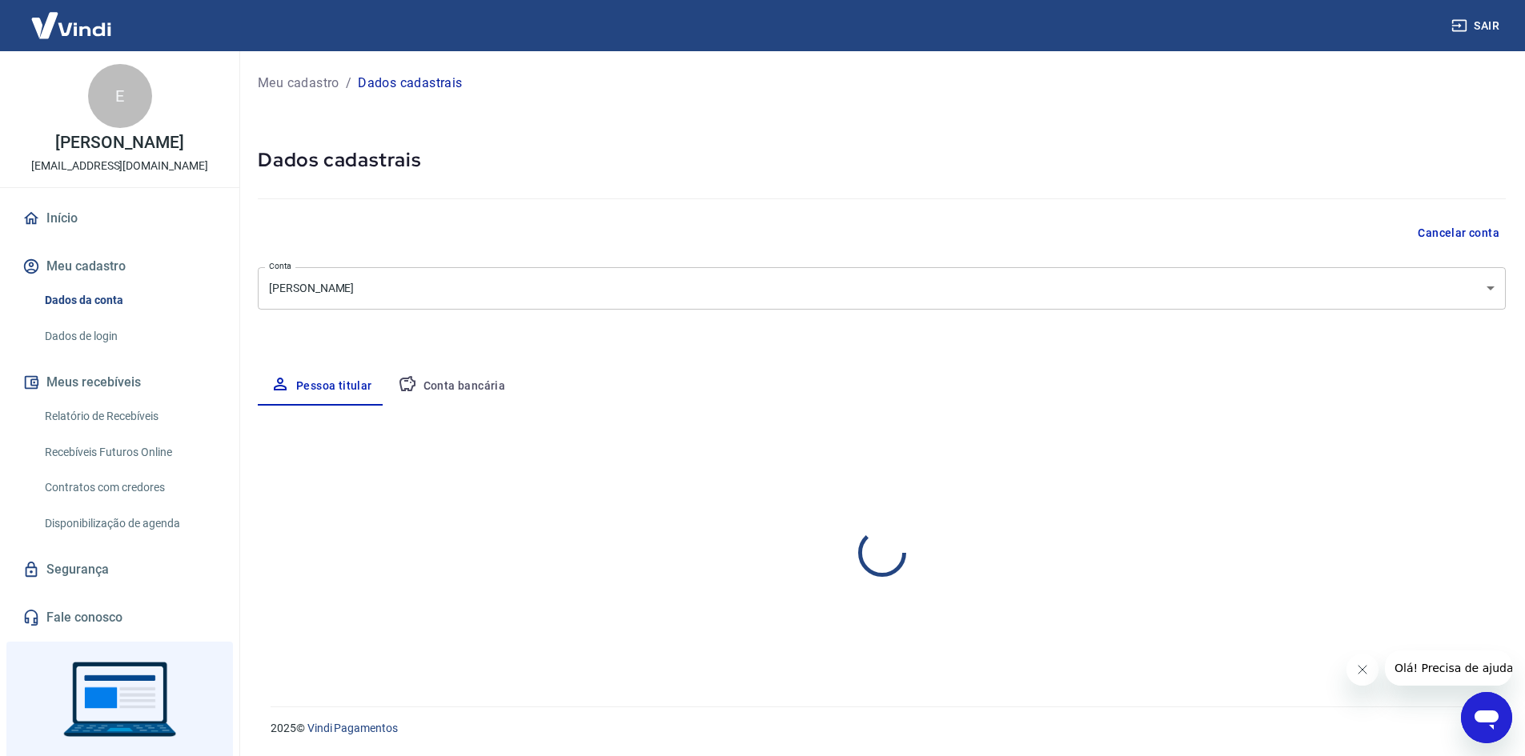
select select "SP"
select select "business"
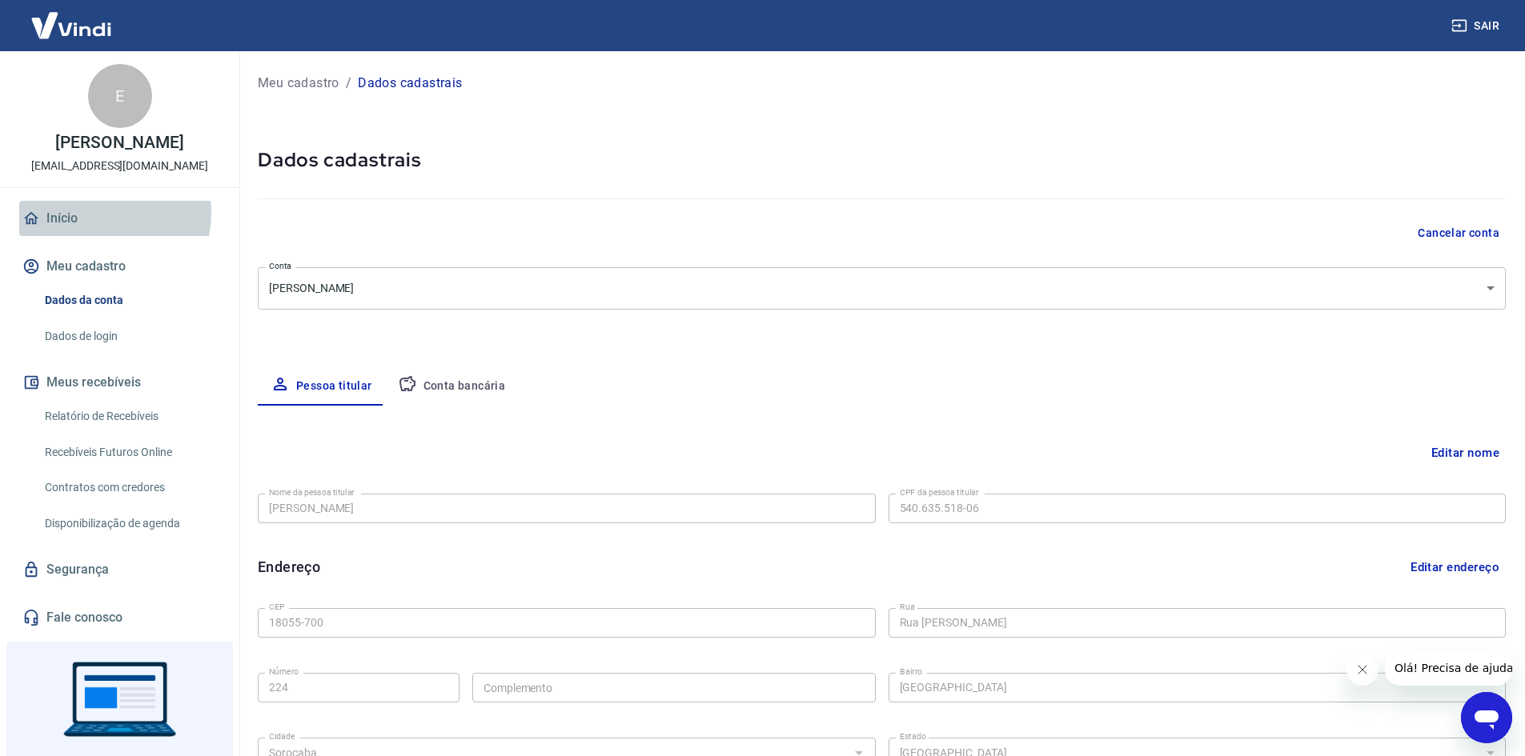
click at [93, 213] on link "Início" at bounding box center [119, 218] width 201 height 35
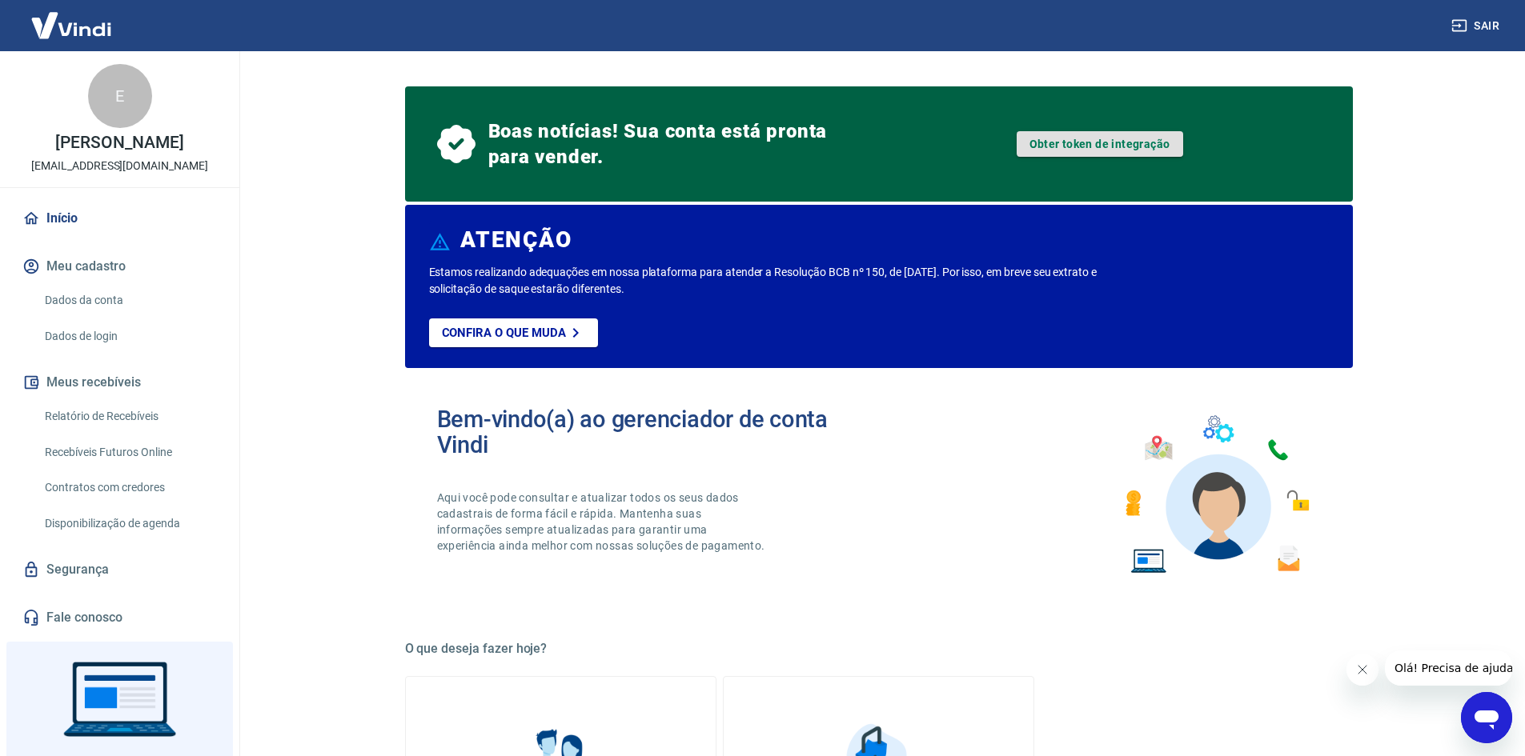
click at [1095, 149] on link "Obter token de integração" at bounding box center [1099, 144] width 166 height 26
